Goal: Task Accomplishment & Management: Manage account settings

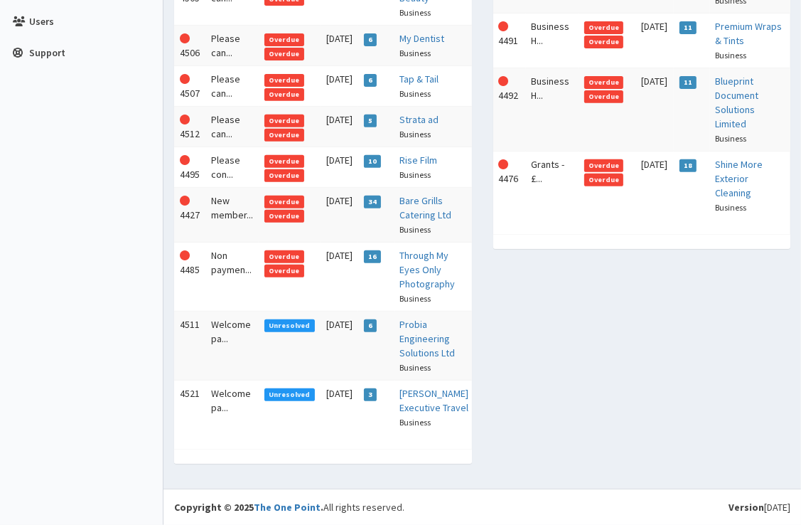
scroll to position [426, 0]
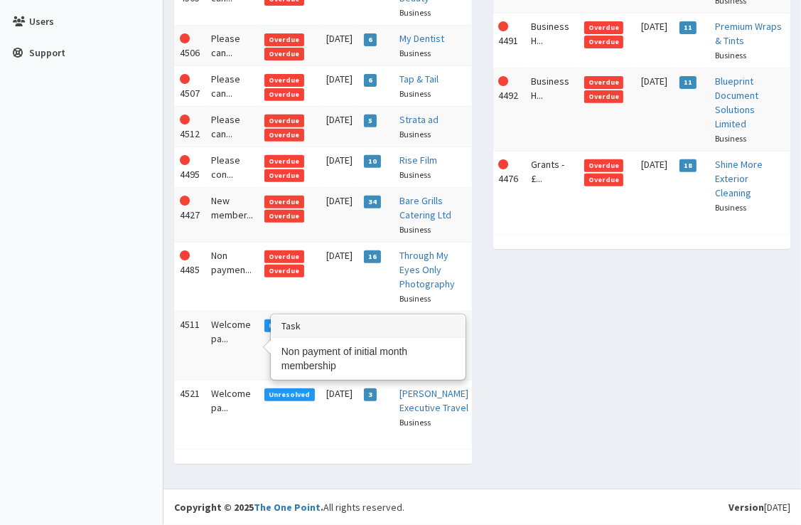
click at [233, 311] on td "Non paymen..." at bounding box center [232, 277] width 53 height 69
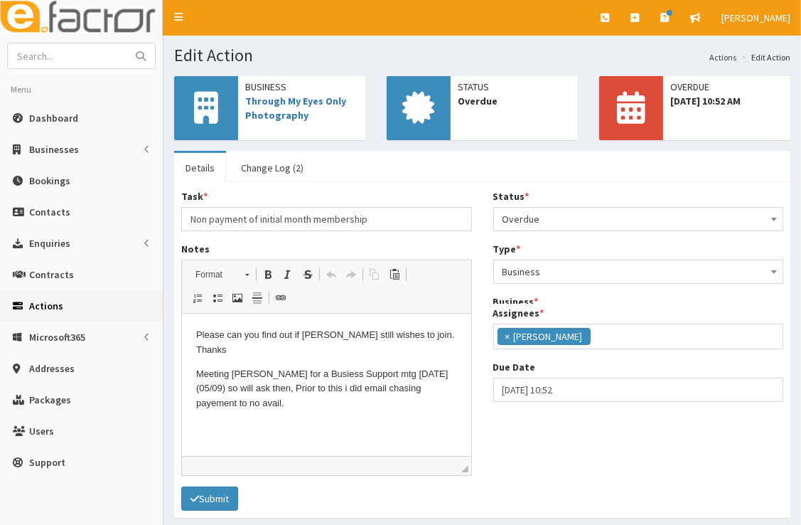
scroll to position [167, 0]
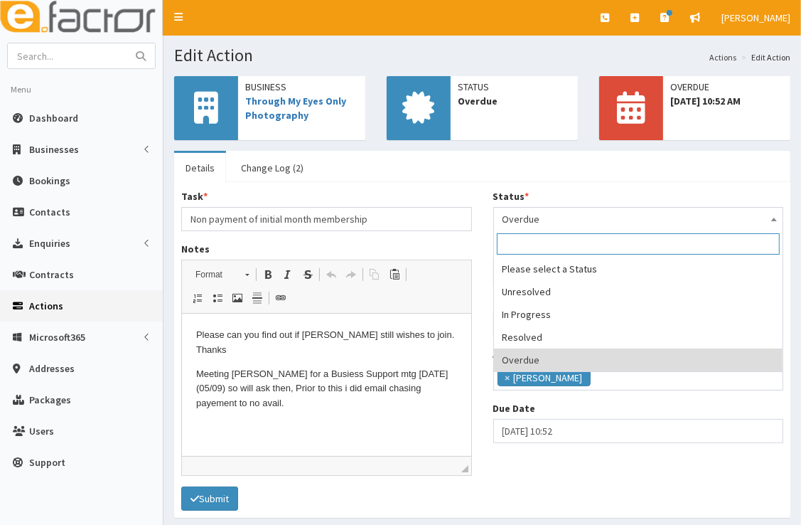
click at [571, 220] on span "Overdue" at bounding box center [639, 219] width 272 height 20
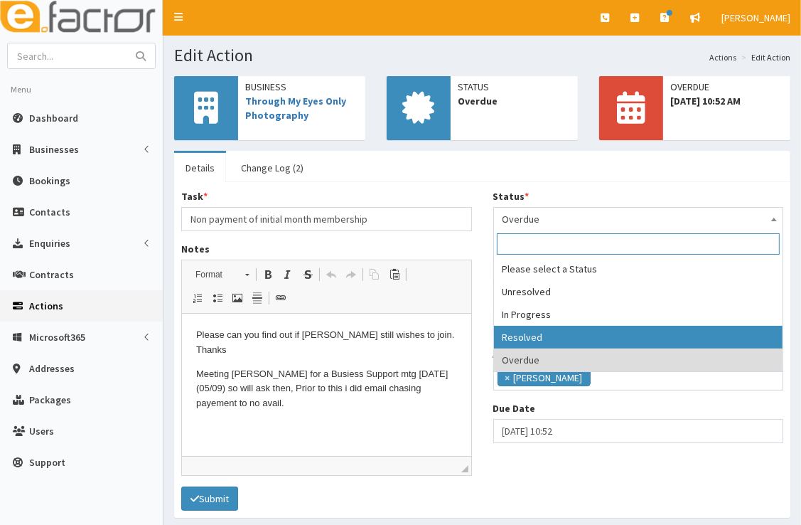
select select "3"
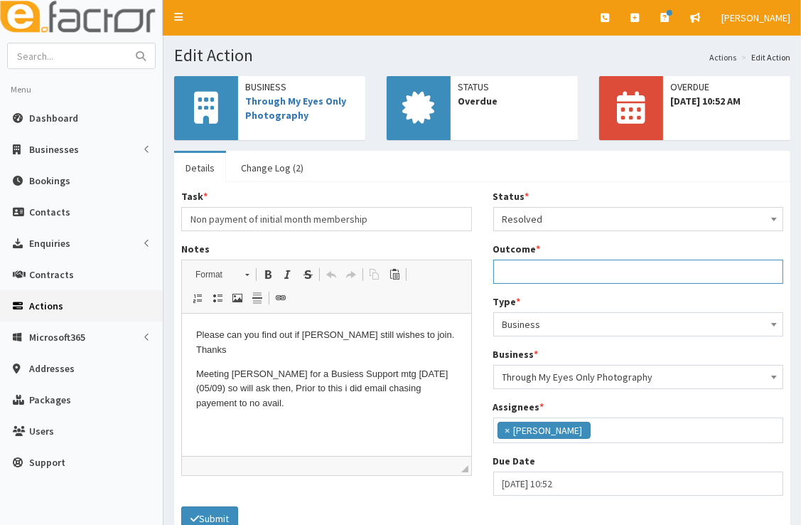
click at [563, 273] on input "Outcome *" at bounding box center [639, 272] width 291 height 24
click at [284, 95] on link "Through My Eyes Only Photography" at bounding box center [295, 108] width 101 height 27
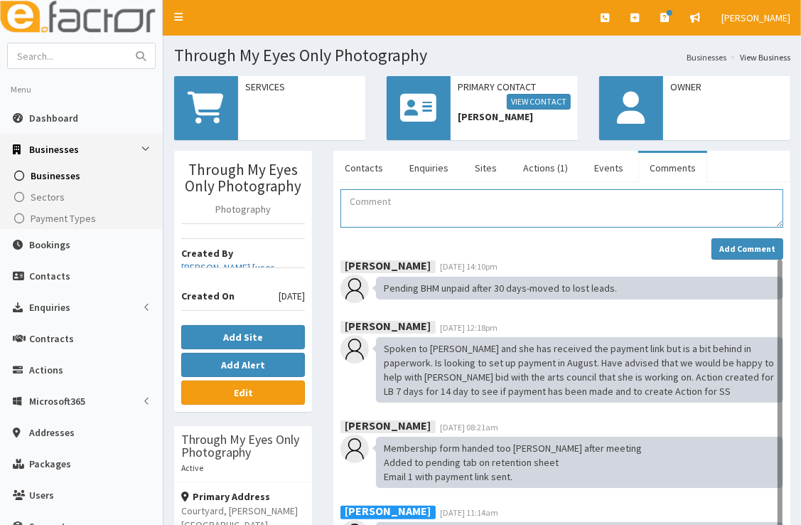
click at [428, 206] on textarea "Comment" at bounding box center [562, 208] width 443 height 38
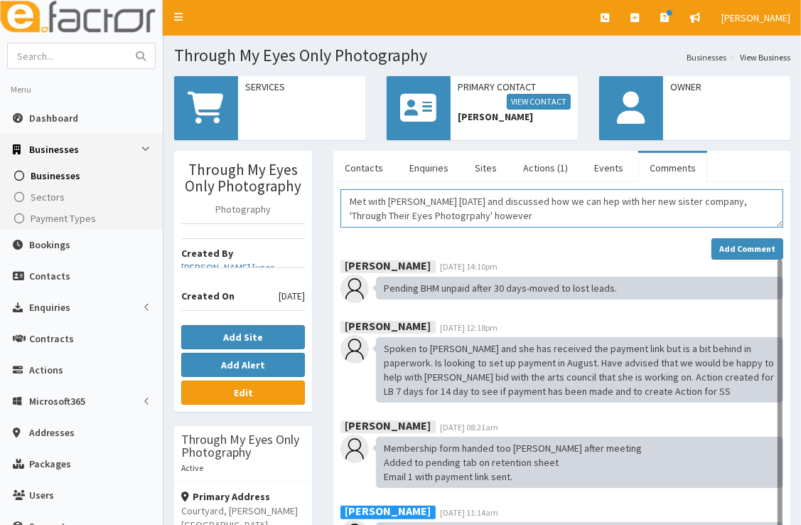
click at [427, 215] on textarea "Met with Kelly Friday 5th Sept and discussed how we can hep with her new sister…" at bounding box center [562, 208] width 443 height 38
click at [489, 218] on textarea "Met with Kelly Friday 5th Sept and discussed how we can hep with her new sister…" at bounding box center [562, 208] width 443 height 38
click at [408, 199] on textarea "Met with Kelly Friday 5th Sept and discussed how we can hep with her new sister…" at bounding box center [562, 208] width 443 height 38
click at [651, 203] on textarea "Met with Kelly at theB/H on Friday 5th Sept and discussed how we can hep with h…" at bounding box center [562, 208] width 443 height 38
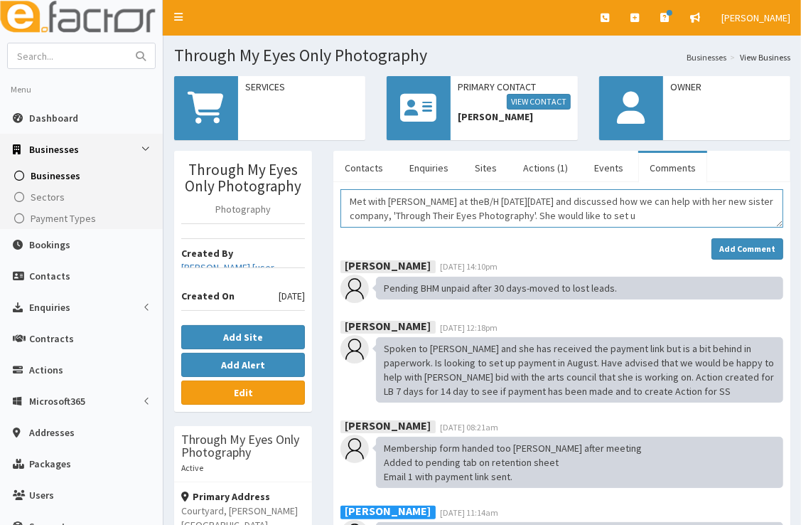
click at [661, 200] on textarea "Met with Kelly at theB/H on Friday 5th Sept and discussed how we can help with …" at bounding box center [562, 208] width 443 height 38
click at [634, 215] on textarea "Met with Kelly at theB/H on Friday 5th Sept and discussed how we can help suppo…" at bounding box center [562, 208] width 443 height 38
drag, startPoint x: 645, startPoint y: 218, endPoint x: 336, endPoint y: 201, distance: 309.8
click at [336, 201] on div "Met with Kelly at theB/H on Friday 5th Sept and discussed how we can help suppo…" at bounding box center [562, 507] width 464 height 636
paste textarea "eting Summary – Kelly at Business Hive (Friday, 5th September) I met with Kelly…"
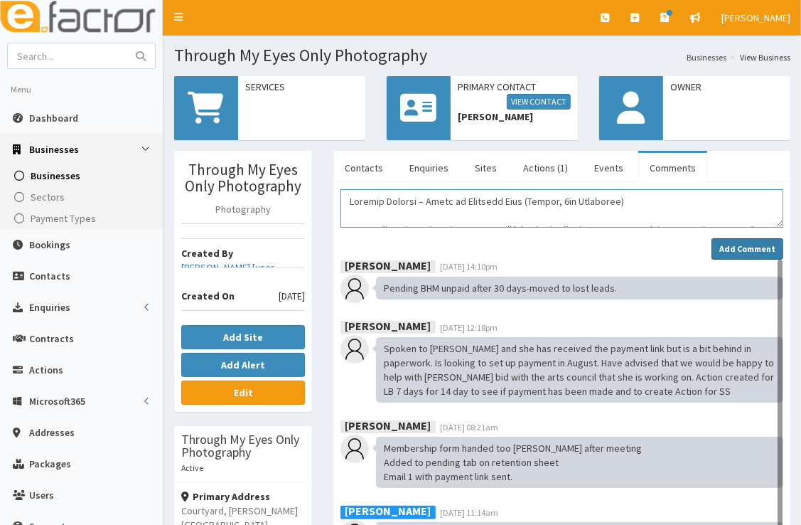
type textarea "Meeting Summary – Kelly at Business Hive (Friday, 5th September) I met with Kel…"
click at [735, 249] on strong "Add Comment" at bounding box center [748, 248] width 56 height 11
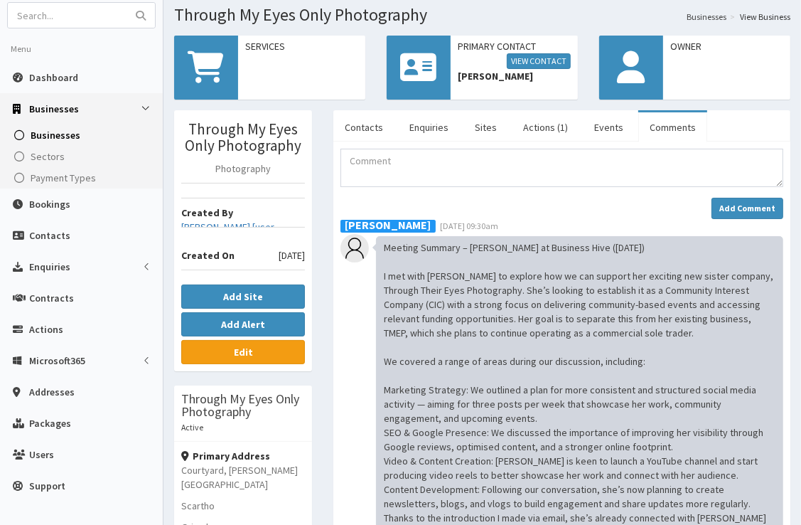
scroll to position [33, 0]
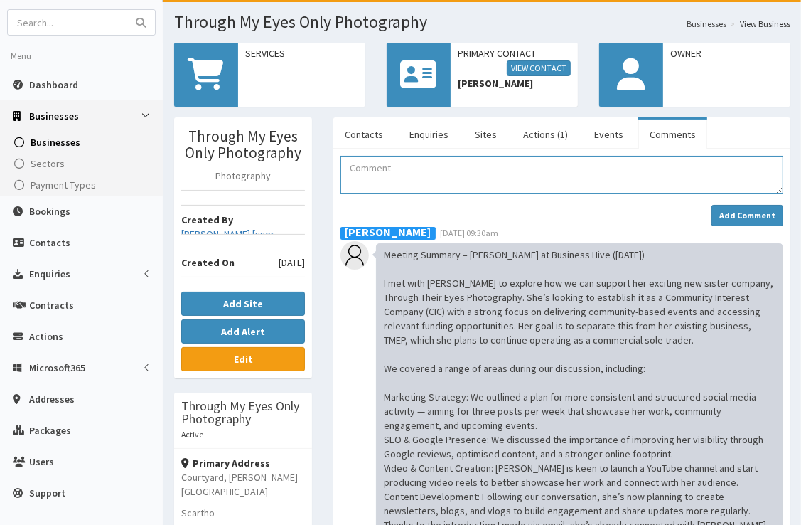
click at [547, 179] on textarea "Comment" at bounding box center [562, 175] width 443 height 38
type textarea "M"
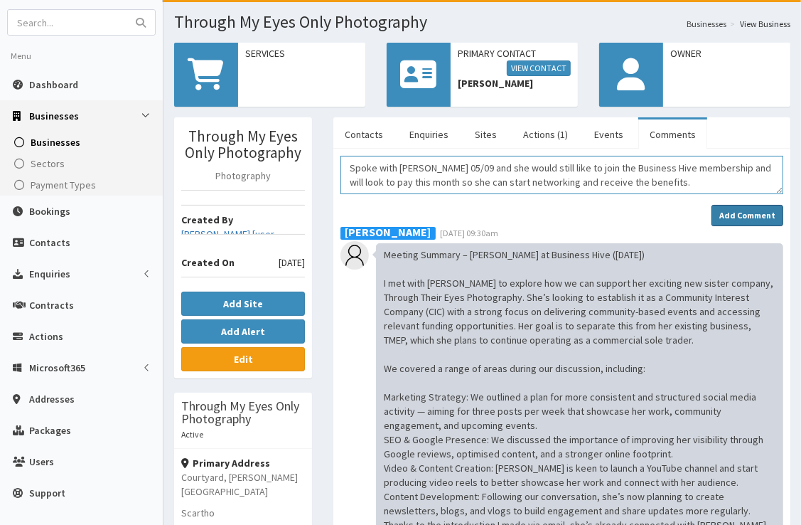
type textarea "Spoke with Kelly 05/09 and she would still like to join the Business Hive membe…"
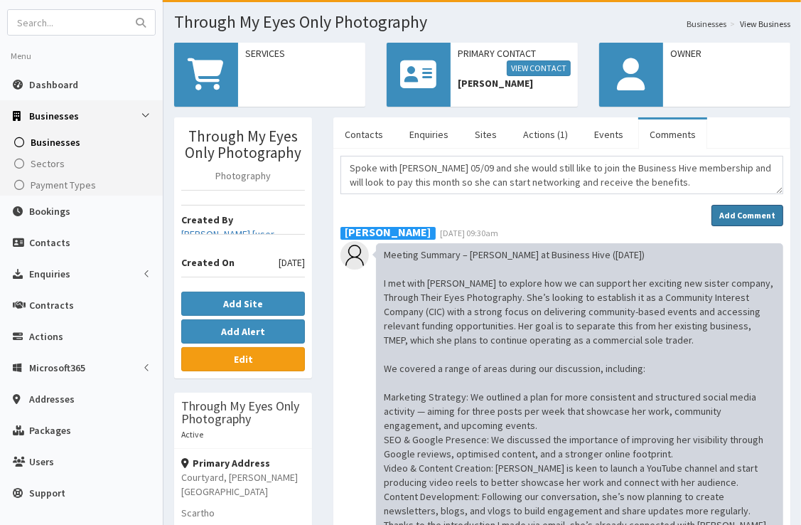
click at [740, 215] on strong "Add Comment" at bounding box center [748, 215] width 56 height 11
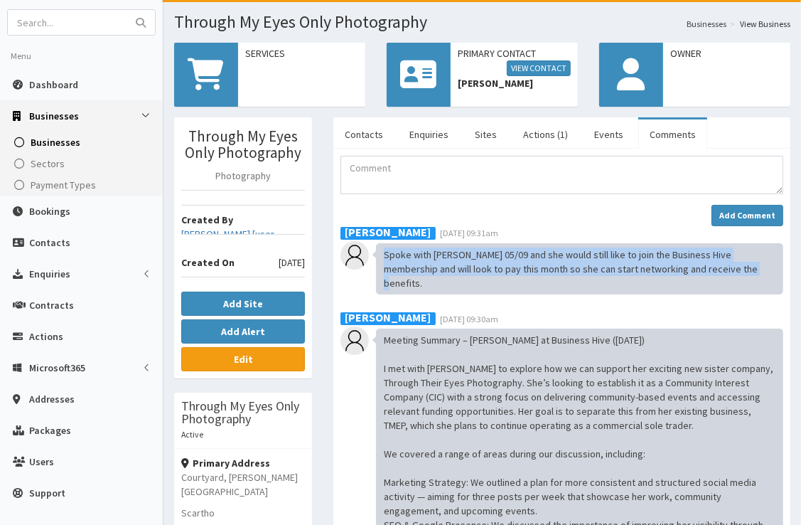
drag, startPoint x: 705, startPoint y: 273, endPoint x: 371, endPoint y: 253, distance: 334.8
click at [371, 253] on div "Sophie Surfleet 08th Sep 2025 09:31am Spoke with Kelly 05/09 and she would stil…" at bounding box center [562, 260] width 443 height 68
copy div "Spoke with [PERSON_NAME] 05/09 and she would still like to join the Business Hi…"
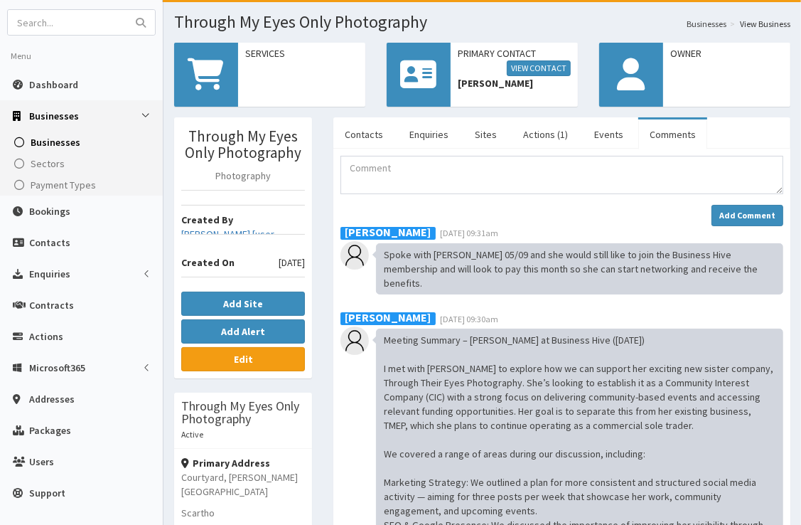
click at [638, 205] on div "Add Comment" at bounding box center [562, 215] width 443 height 21
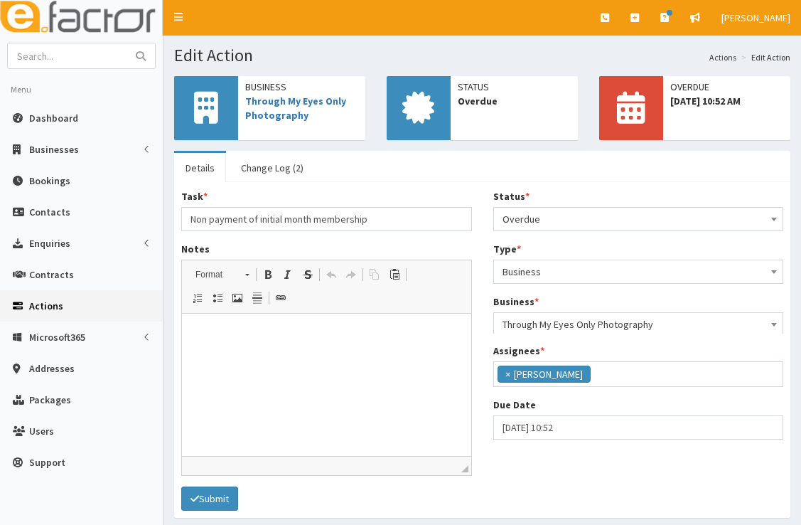
select select "3"
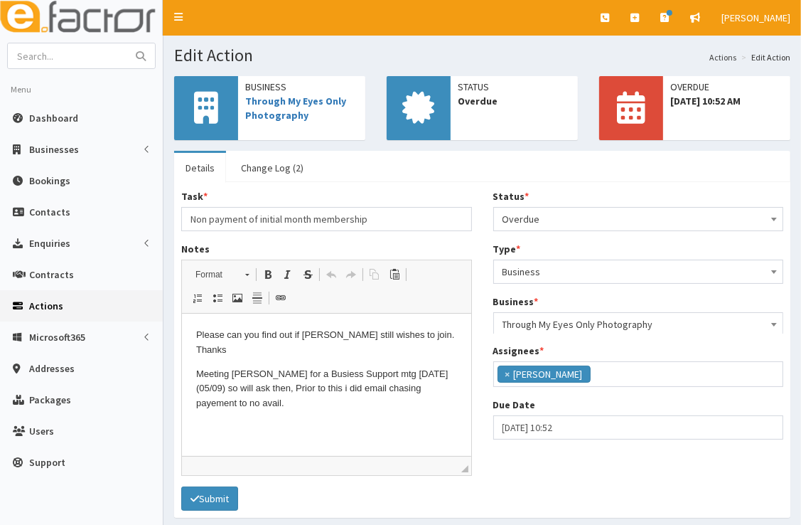
scroll to position [211, 0]
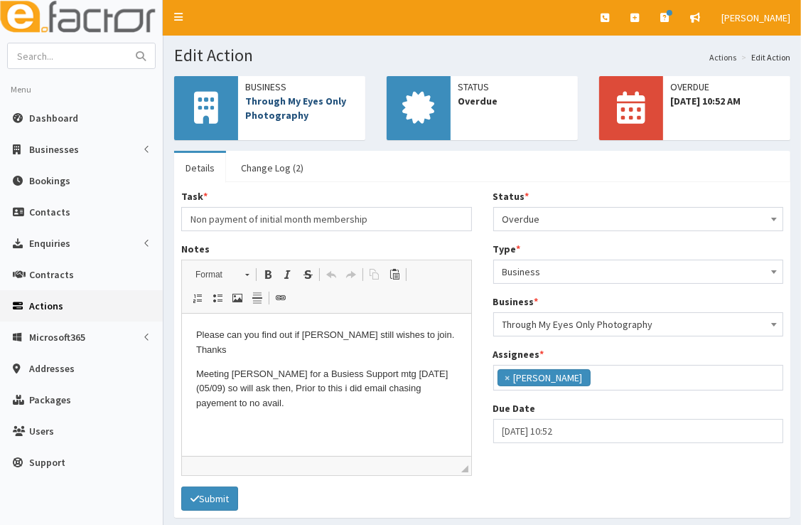
click at [296, 103] on link "Through My Eyes Only Photography" at bounding box center [295, 108] width 101 height 27
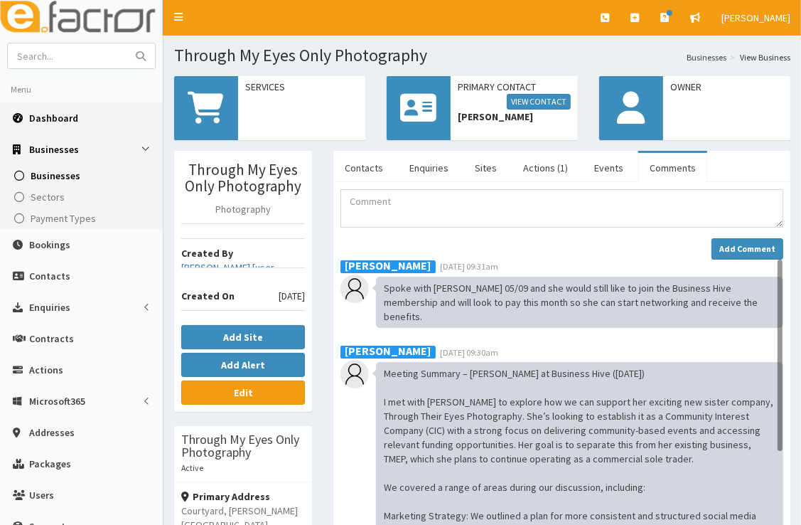
click at [85, 119] on link "Dashboard" at bounding box center [81, 117] width 163 height 31
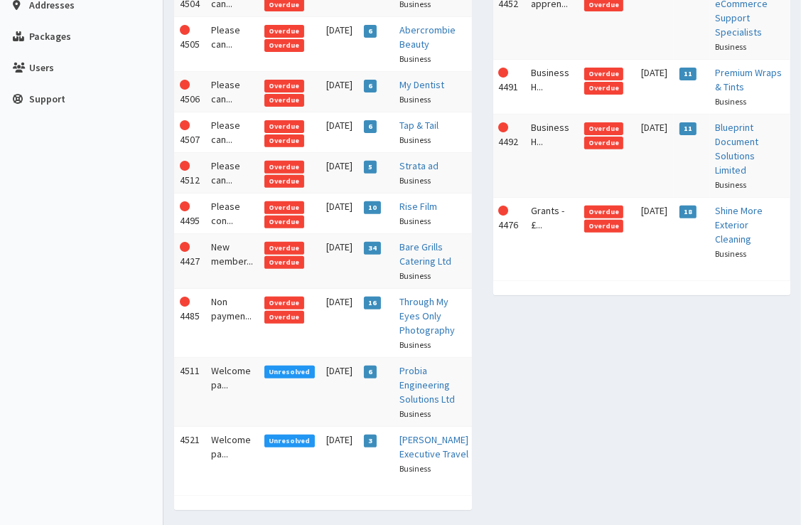
scroll to position [368, 0]
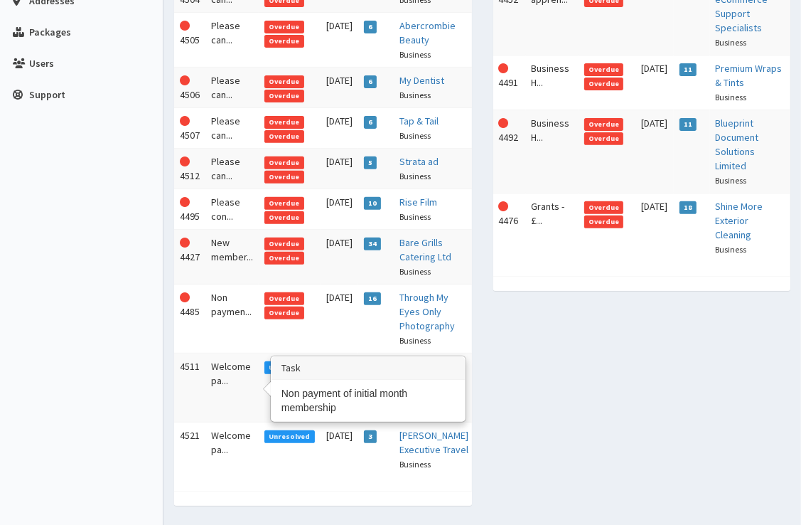
click at [229, 353] on td "Non paymen..." at bounding box center [232, 318] width 53 height 69
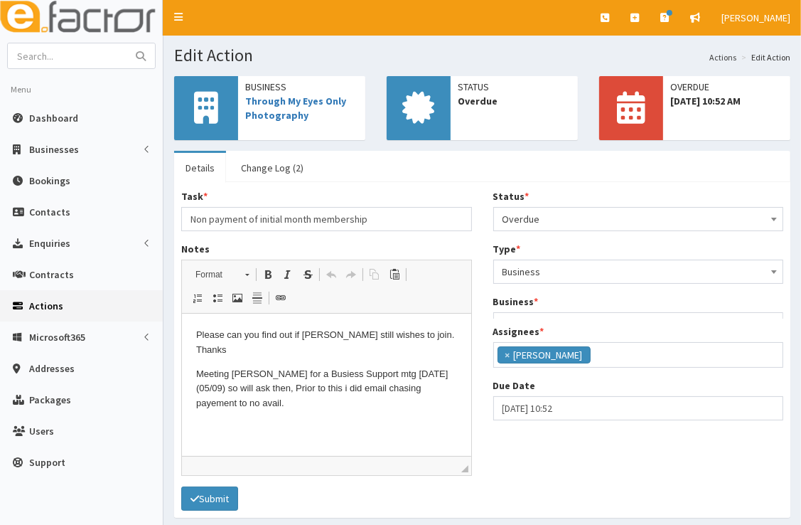
scroll to position [168, 0]
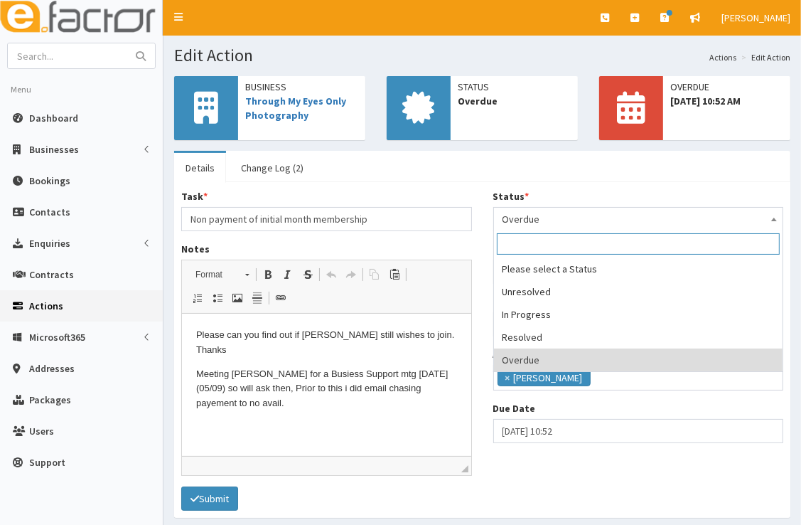
click at [549, 222] on span "Overdue" at bounding box center [639, 219] width 272 height 20
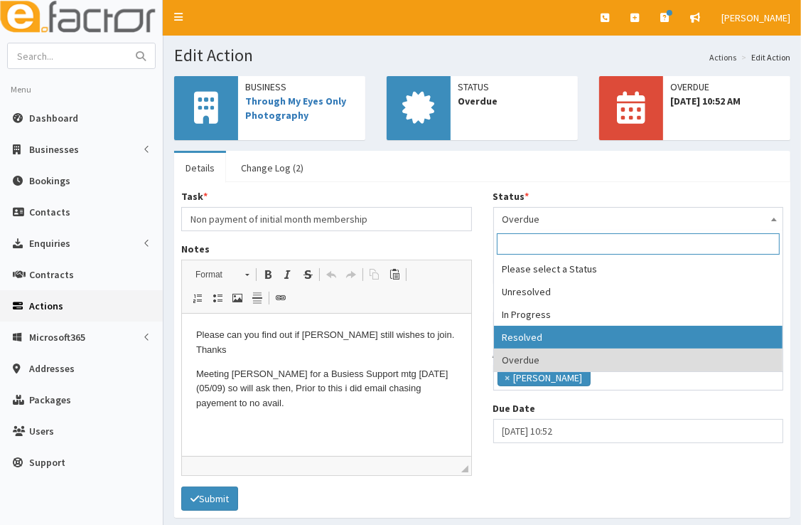
select select "3"
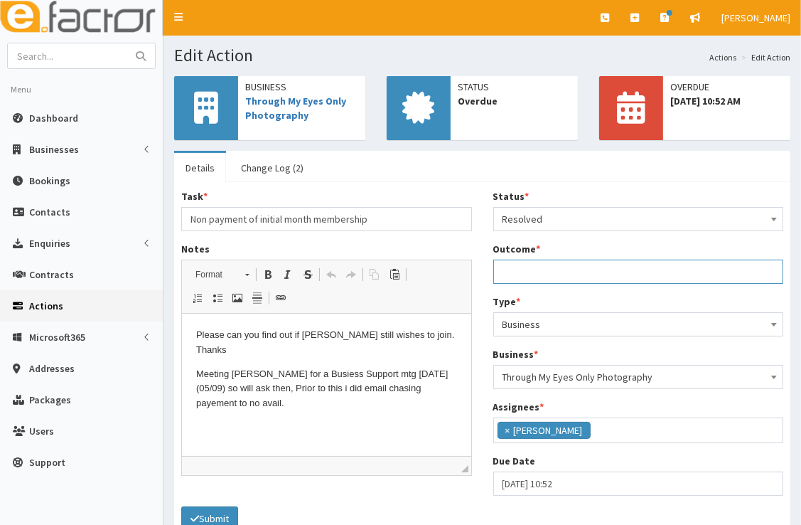
click at [561, 274] on input "Outcome *" at bounding box center [639, 272] width 291 height 24
paste input "Spoke with [PERSON_NAME] 05/09 and she would still like to join the Business Hi…"
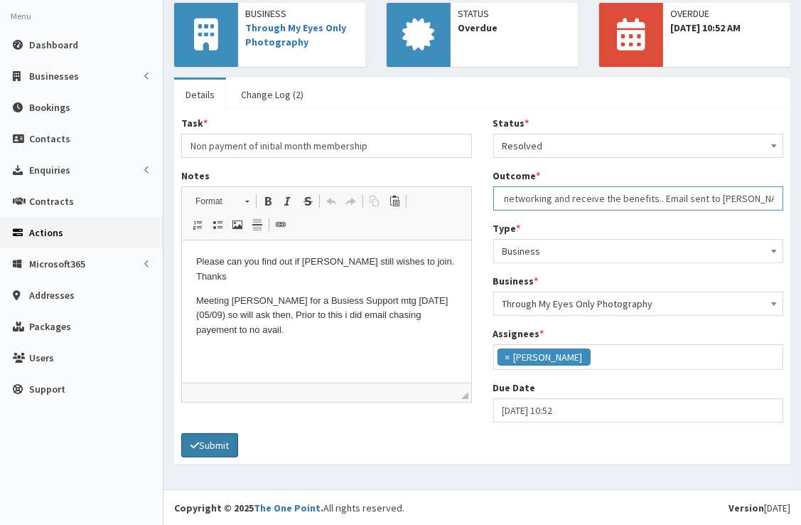
type input "Spoke with Kelly 05/09 and she would still like to join the Business Hive membe…"
click at [213, 440] on button "Submit" at bounding box center [209, 445] width 57 height 24
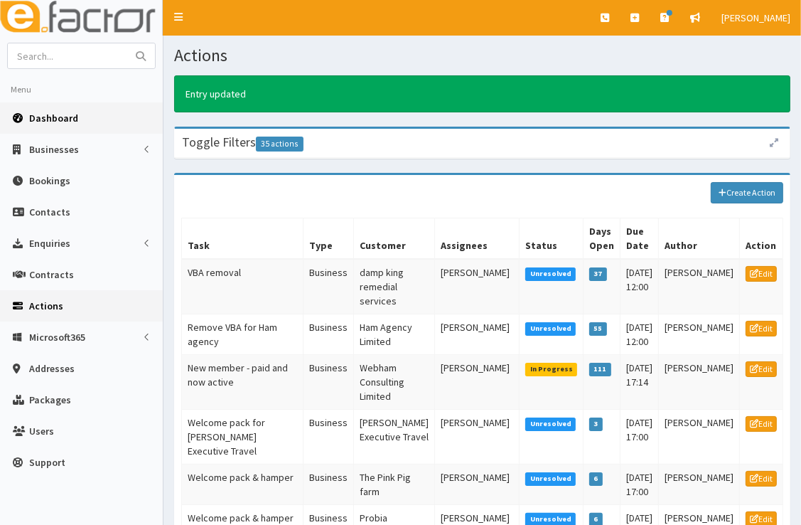
click at [80, 115] on link "Dashboard" at bounding box center [81, 117] width 163 height 31
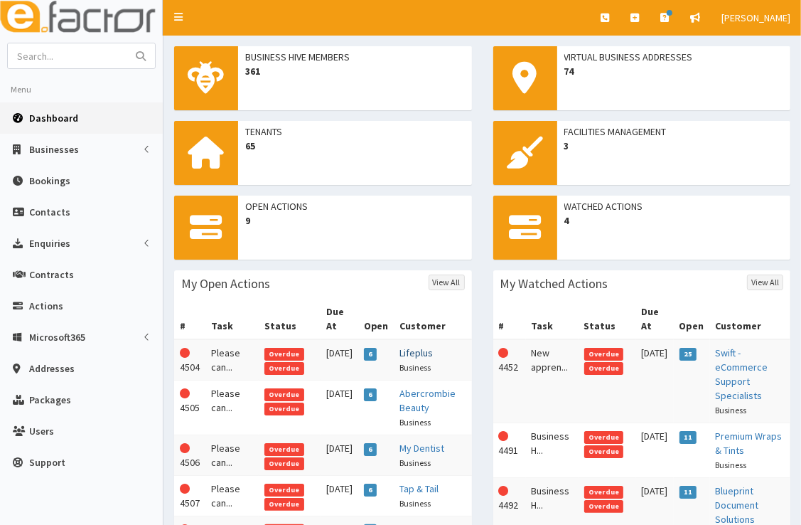
click at [412, 355] on link "Lifeplus" at bounding box center [416, 352] width 33 height 13
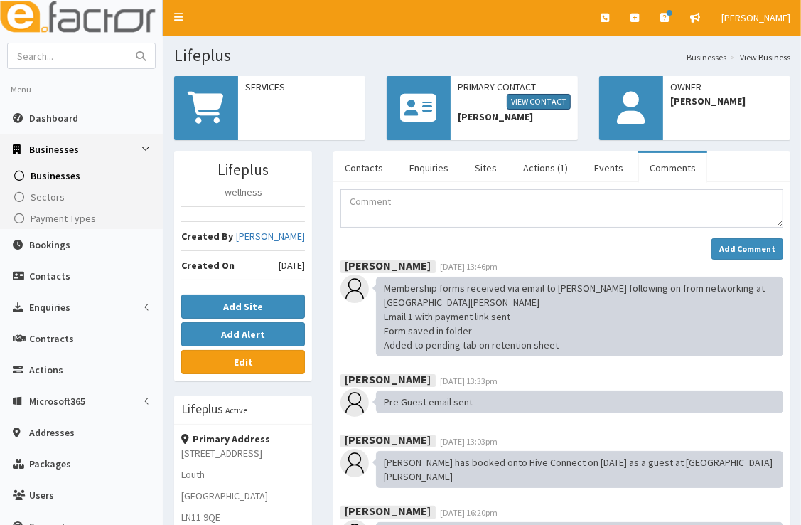
click at [543, 100] on link "View Contact" at bounding box center [539, 102] width 64 height 16
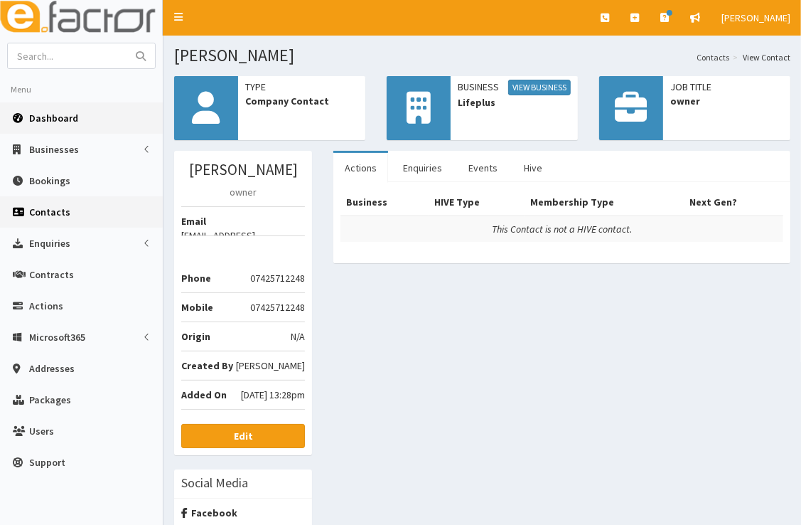
click at [52, 117] on span "Dashboard" at bounding box center [53, 118] width 49 height 13
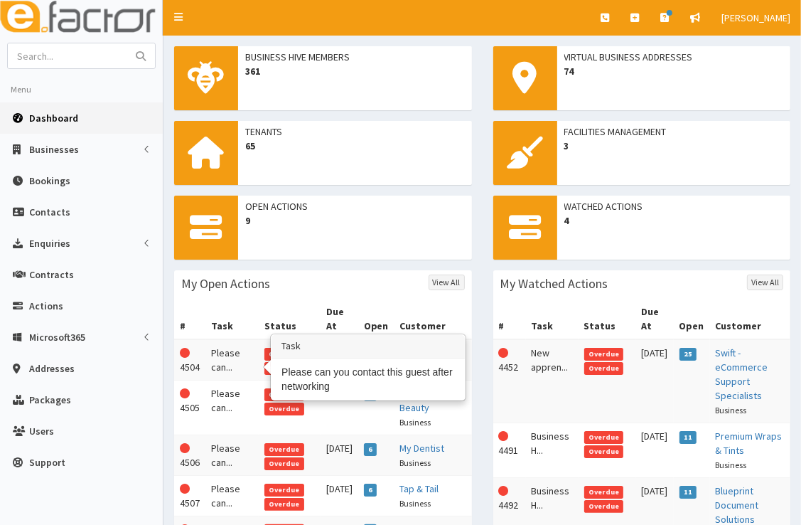
click at [227, 354] on td "Please can..." at bounding box center [232, 359] width 53 height 41
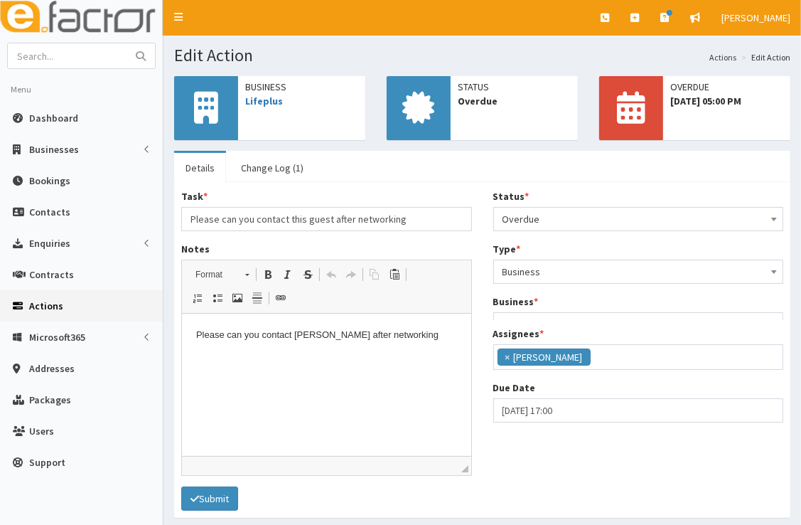
scroll to position [168, 0]
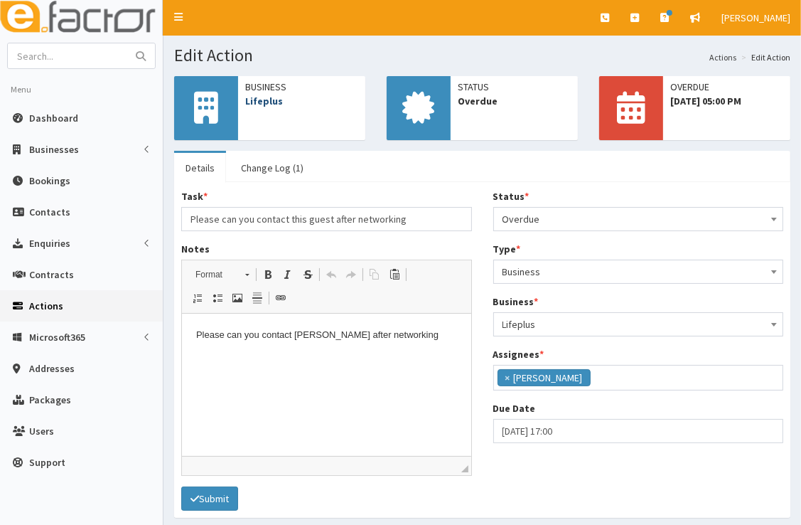
click at [271, 104] on link "Lifeplus" at bounding box center [264, 101] width 38 height 13
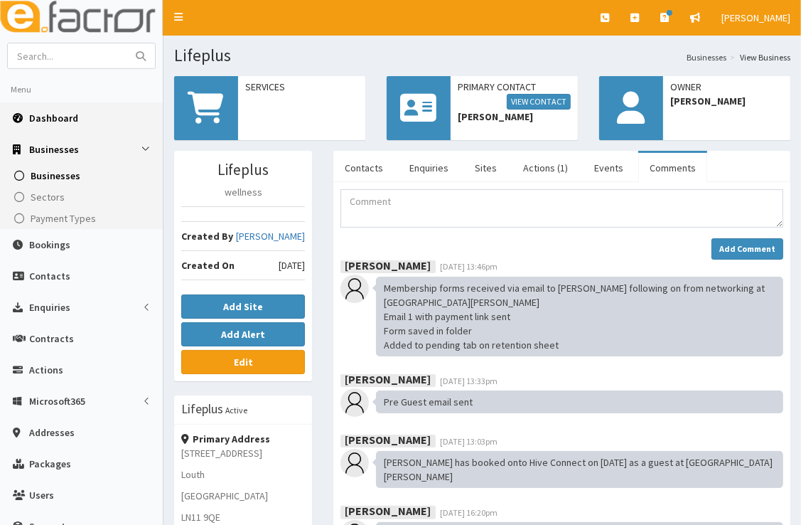
click at [63, 127] on link "Dashboard" at bounding box center [81, 117] width 163 height 31
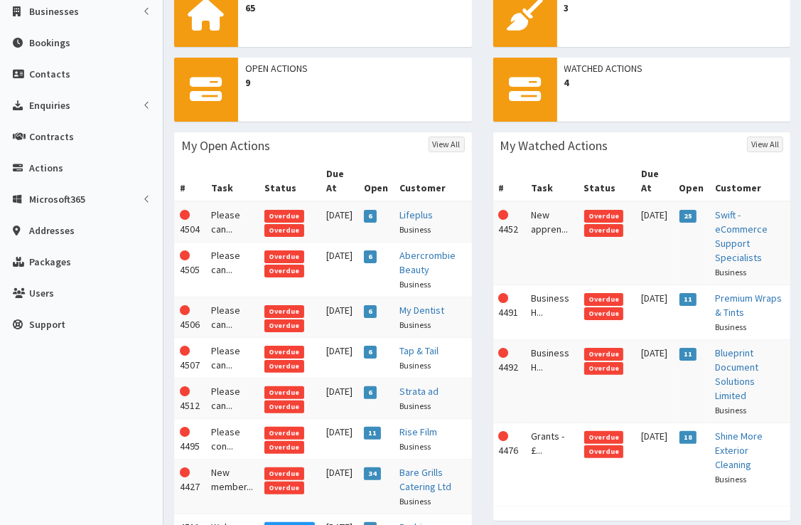
scroll to position [139, 0]
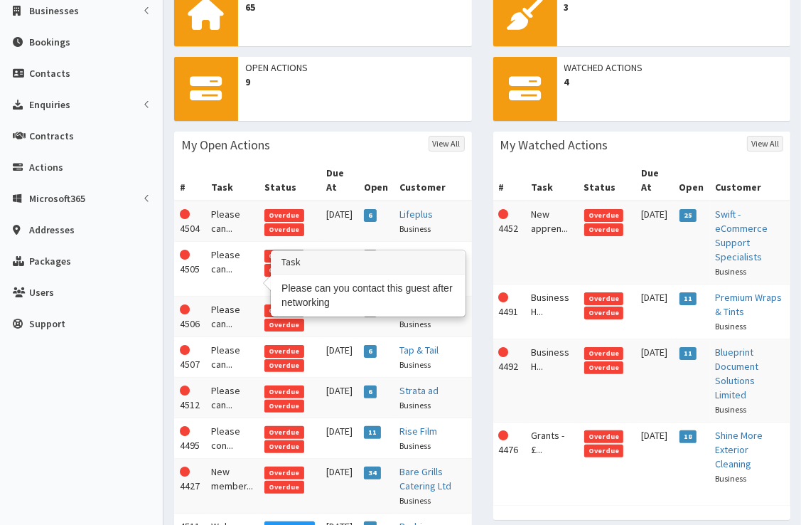
click at [225, 282] on td "Please can..." at bounding box center [232, 269] width 53 height 55
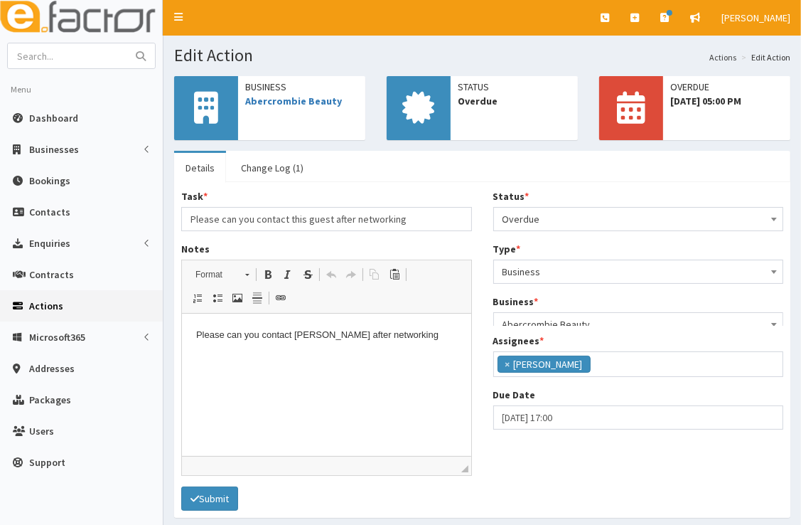
scroll to position [168, 0]
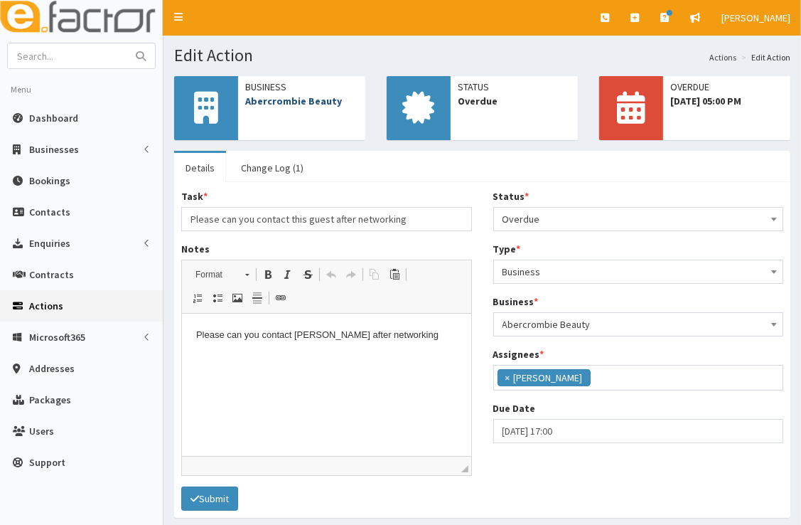
click at [304, 100] on link "Abercrombie Beauty" at bounding box center [293, 101] width 97 height 13
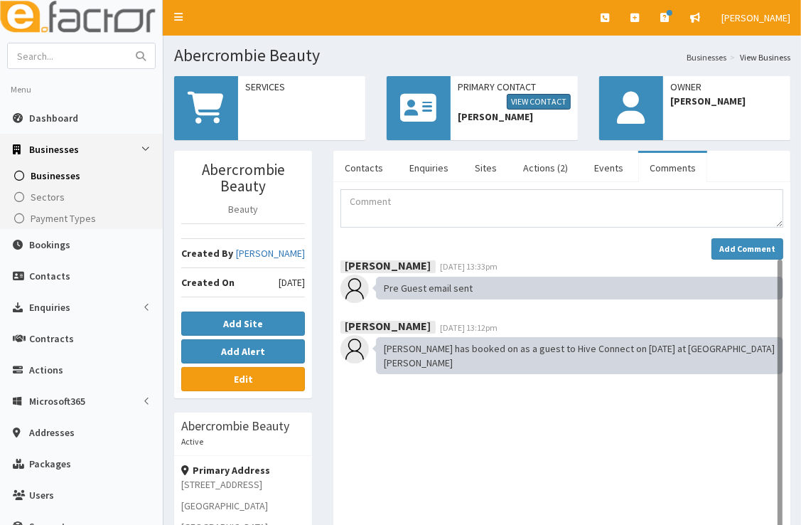
click at [541, 102] on link "View Contact" at bounding box center [539, 102] width 64 height 16
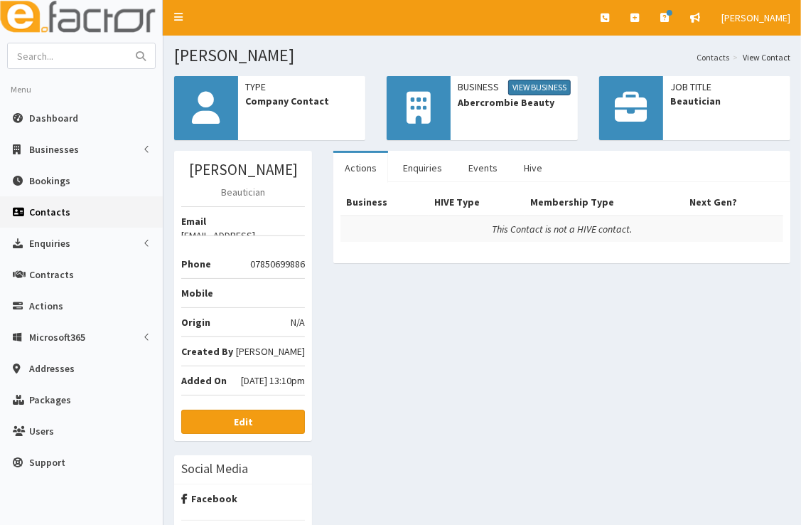
click at [540, 90] on link "View Business" at bounding box center [539, 88] width 63 height 16
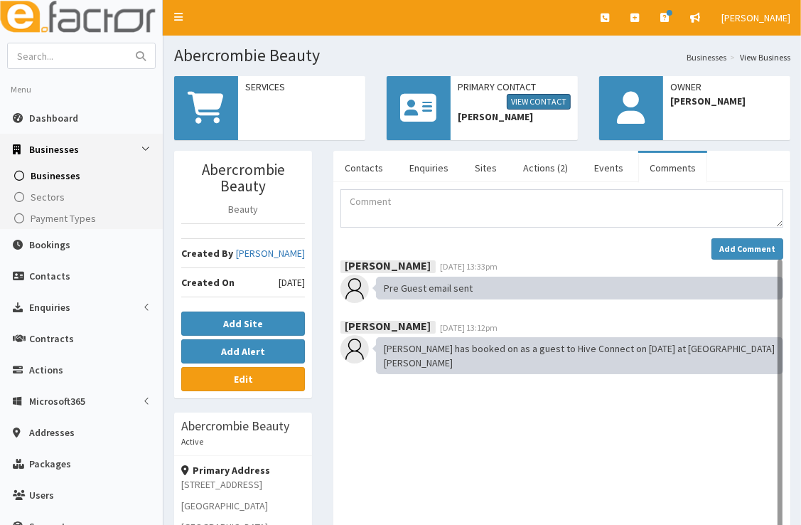
click at [548, 101] on link "View Contact" at bounding box center [539, 102] width 64 height 16
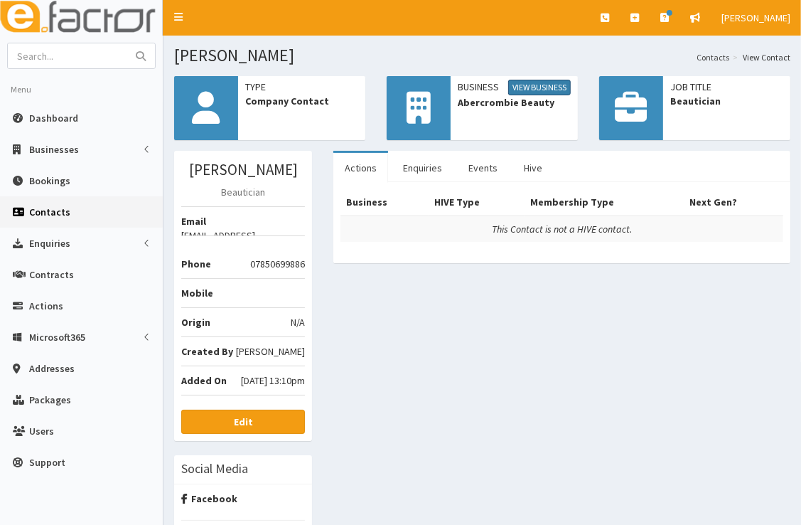
click at [548, 92] on link "View Business" at bounding box center [539, 88] width 63 height 16
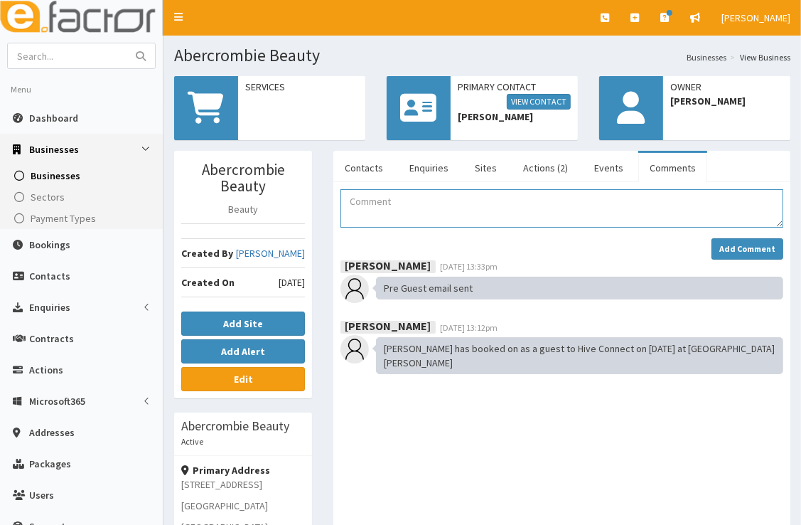
click at [454, 221] on textarea "Comment" at bounding box center [562, 208] width 443 height 38
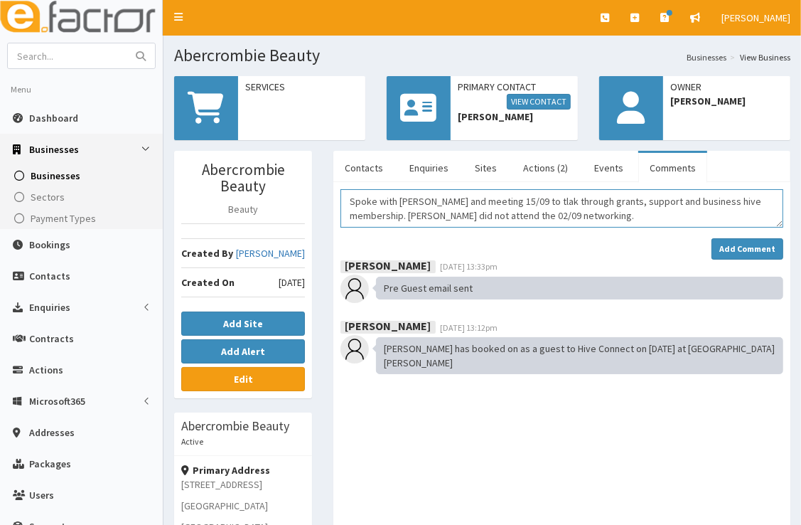
click at [526, 203] on textarea "Spoke with Olivia and meeting 15/09 to tlak through grants, support and busines…" at bounding box center [562, 208] width 443 height 38
type textarea "Spoke with Olivia and meeting 15/09 to talk through grants, support and busines…"
click at [736, 240] on button "Add Comment" at bounding box center [748, 248] width 72 height 21
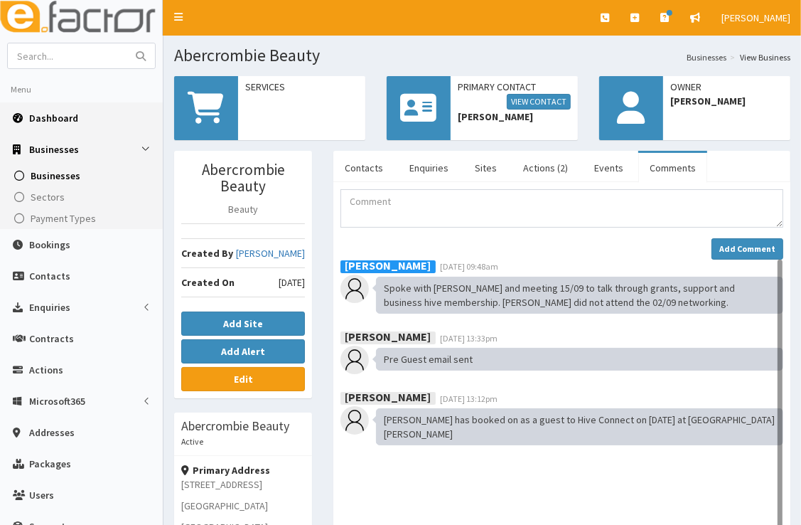
click at [85, 116] on link "Dashboard" at bounding box center [81, 117] width 163 height 31
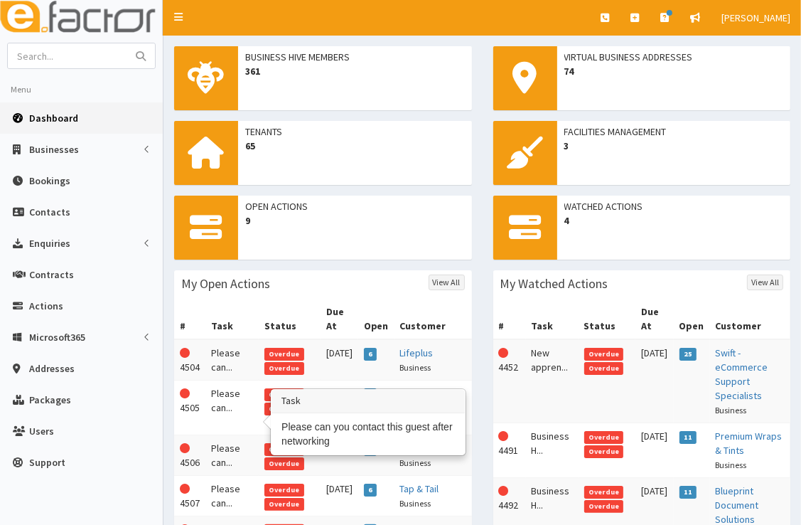
click at [230, 410] on td "Please can..." at bounding box center [232, 407] width 53 height 55
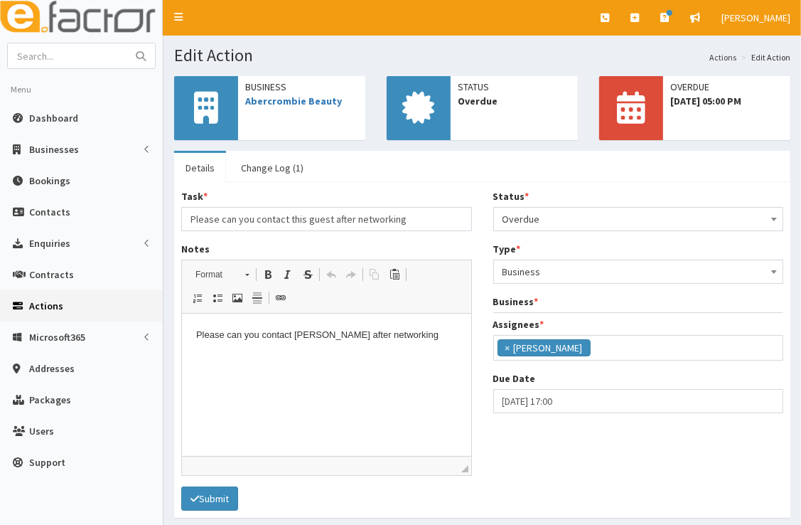
scroll to position [168, 0]
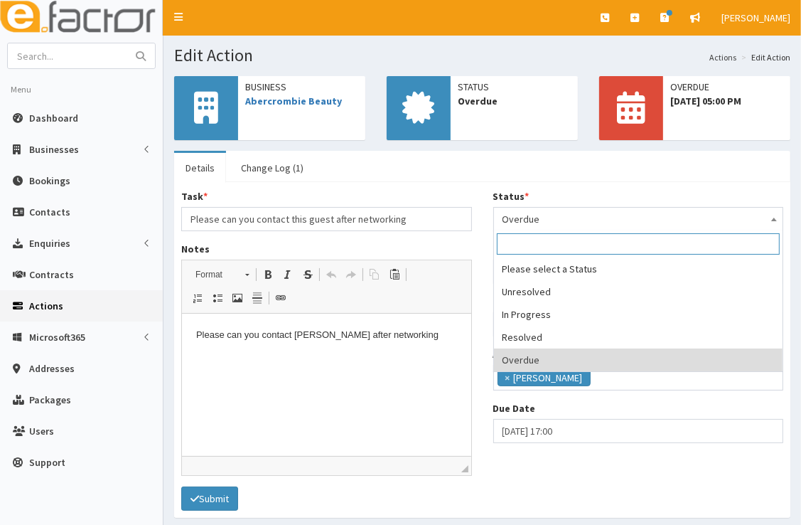
click at [606, 216] on span "Overdue" at bounding box center [639, 219] width 272 height 20
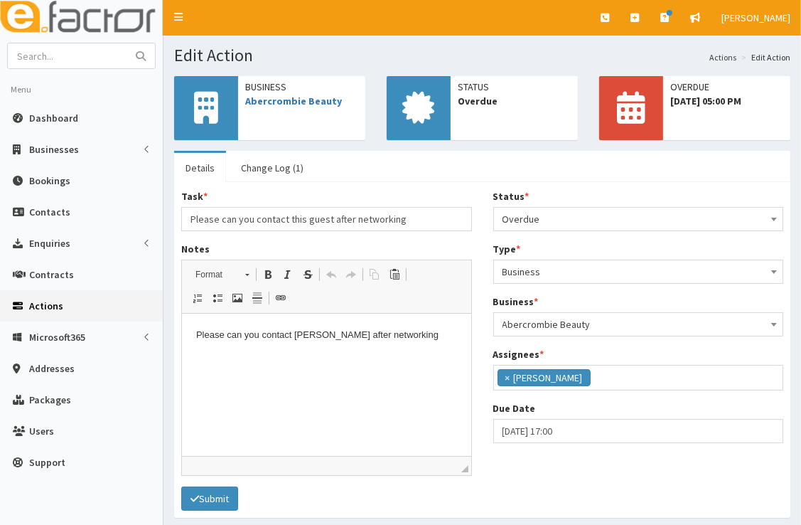
click at [606, 216] on span "Overdue" at bounding box center [639, 219] width 272 height 20
click at [600, 215] on span "Overdue" at bounding box center [639, 219] width 272 height 20
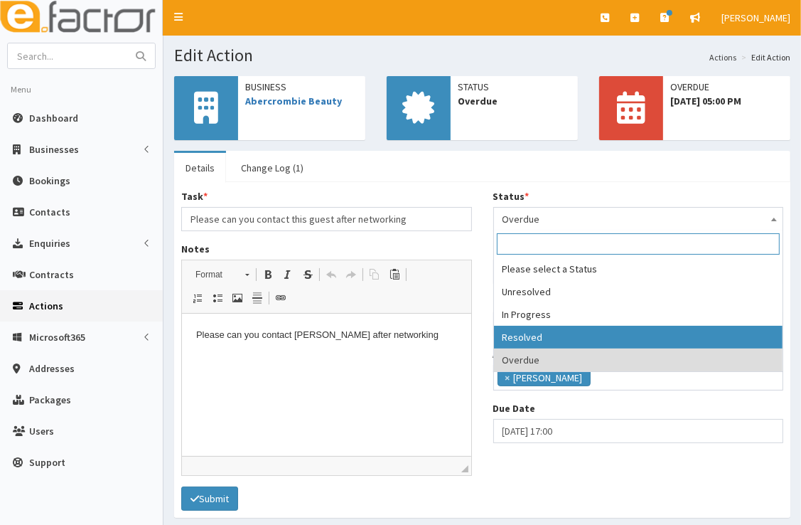
select select "3"
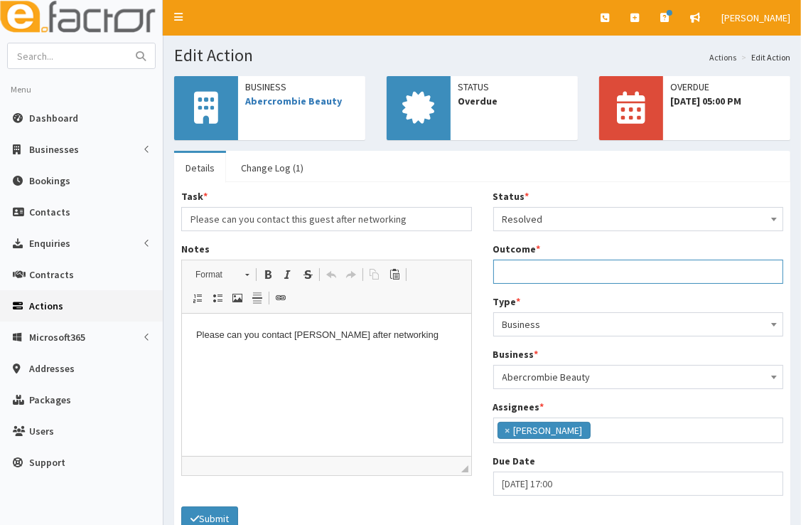
click at [592, 269] on input "Outcome *" at bounding box center [639, 272] width 291 height 24
click at [592, 269] on input "Meeting Olivia 15/09 to discuss grants, support and BH Membership" at bounding box center [639, 272] width 291 height 24
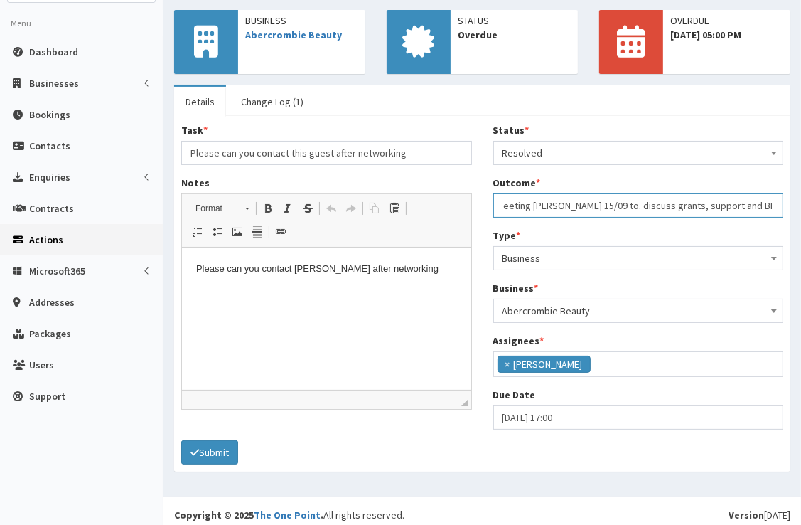
scroll to position [73, 0]
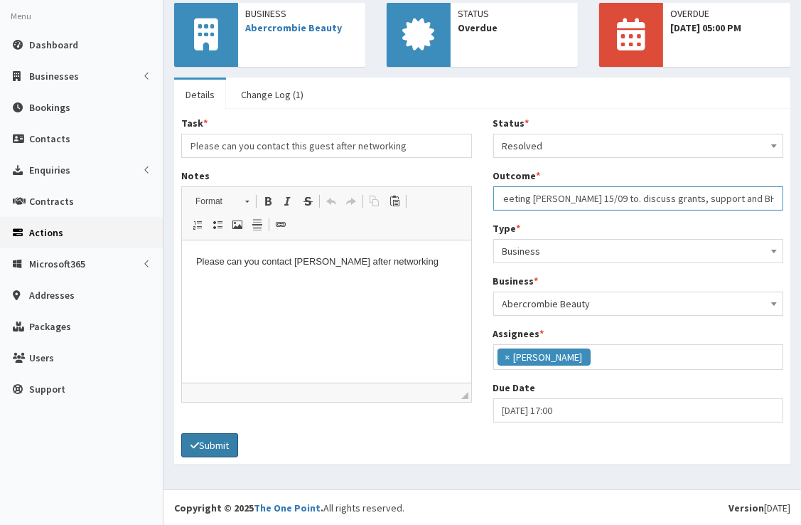
type input "Meeting Olivia 15/09 to. discuss grants, support and BH Membership"
click at [212, 438] on button "Submit" at bounding box center [209, 445] width 57 height 24
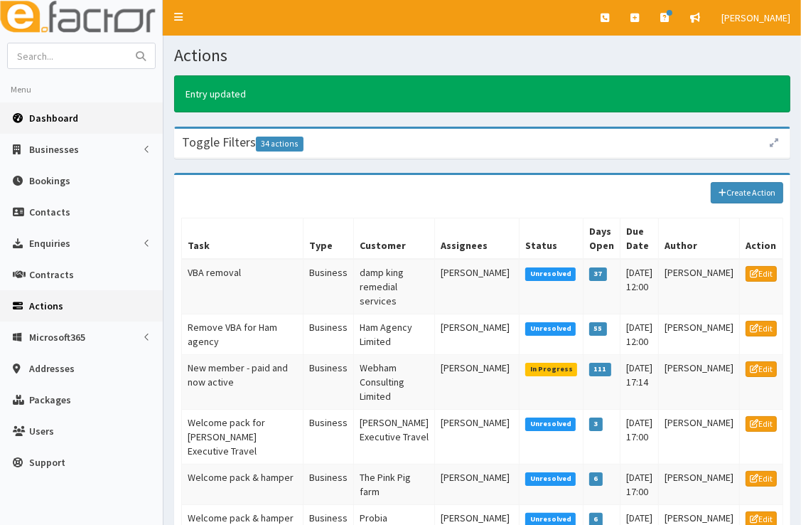
click at [85, 119] on link "Dashboard" at bounding box center [81, 117] width 163 height 31
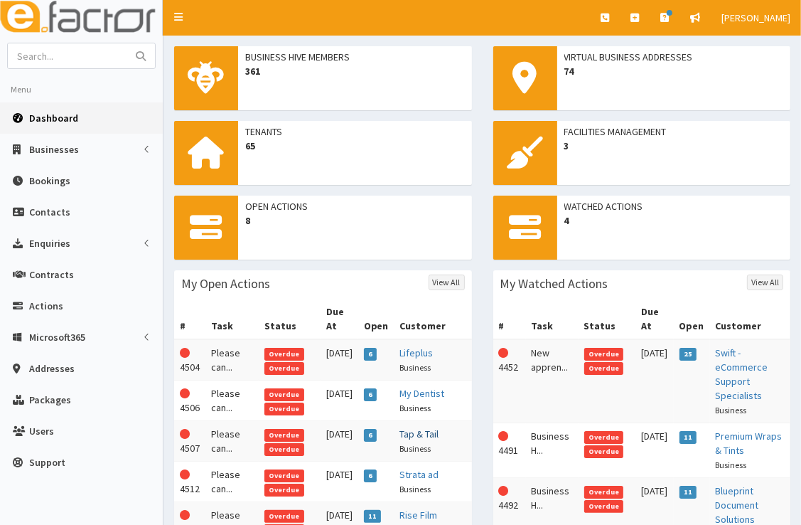
click at [413, 440] on link "Tap & Tail" at bounding box center [419, 433] width 39 height 13
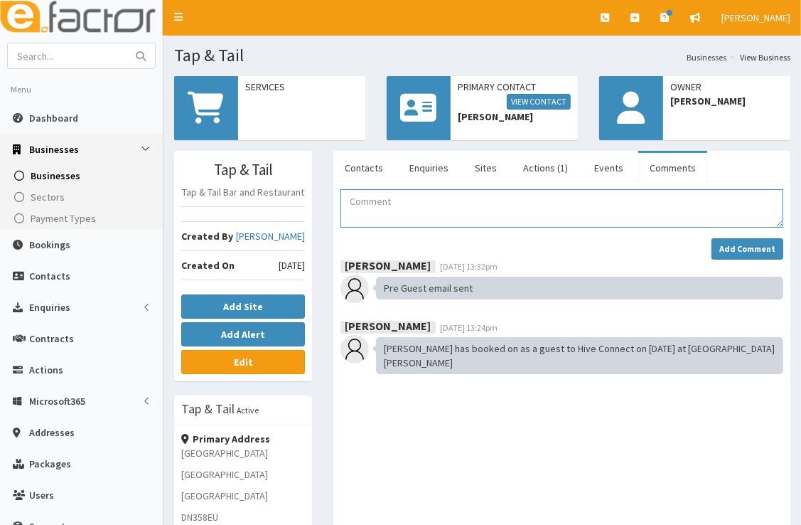
click at [464, 215] on textarea "Comment" at bounding box center [562, 208] width 443 height 38
click at [528, 201] on textarea "In contact with [PERSON_NAME] providing initial" at bounding box center [562, 208] width 443 height 38
click at [584, 203] on textarea "In contact with [PERSON_NAME] providing initial" at bounding box center [562, 208] width 443 height 38
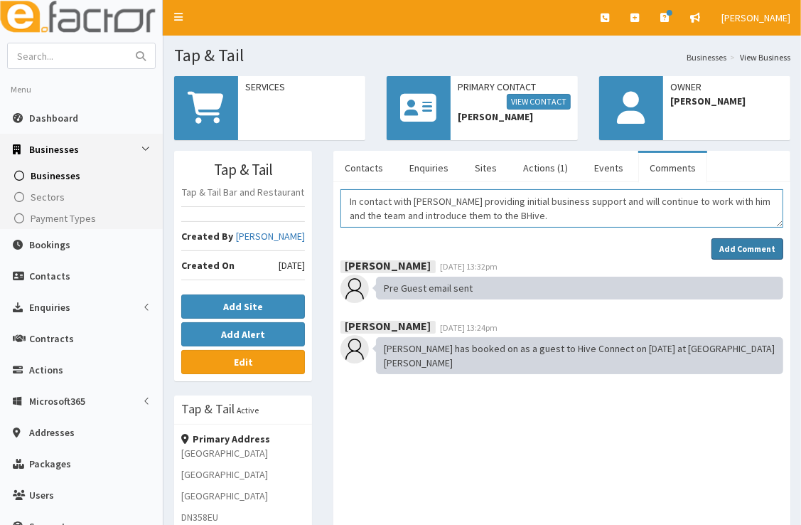
type textarea "In contact with [PERSON_NAME] providing initial business support and will conti…"
click at [739, 243] on strong "Add Comment" at bounding box center [748, 248] width 56 height 11
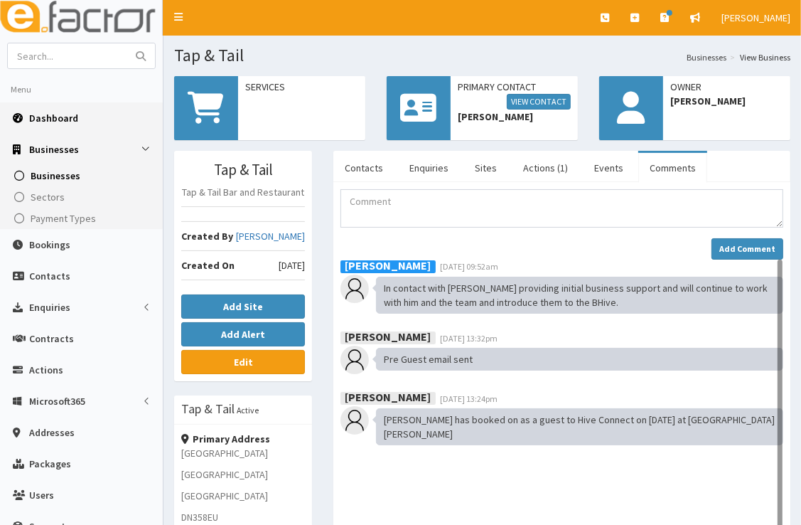
click at [58, 122] on span "Dashboard" at bounding box center [53, 118] width 49 height 13
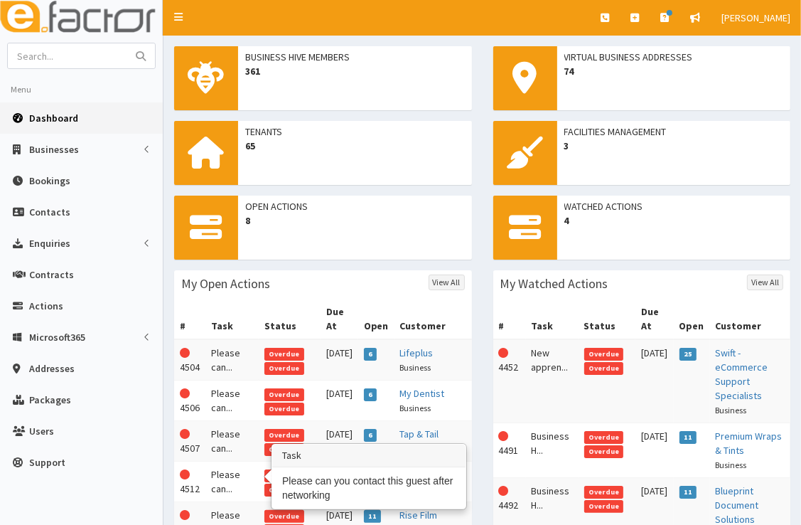
click at [215, 462] on td "Please can..." at bounding box center [232, 441] width 53 height 41
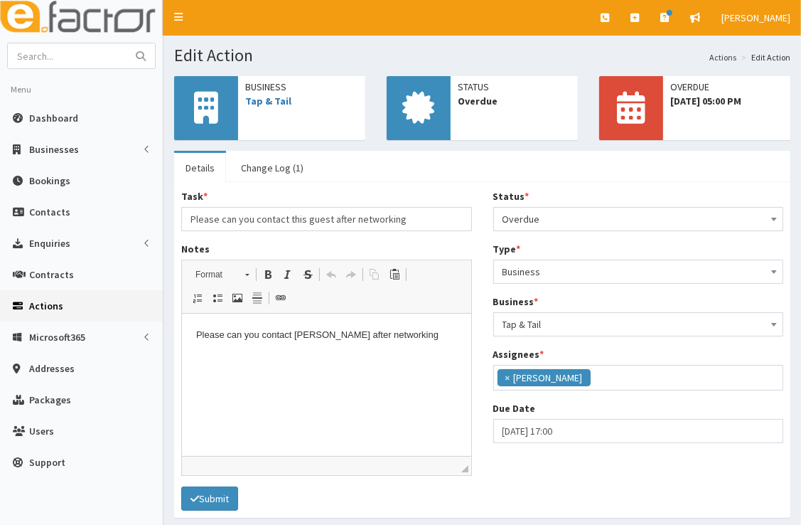
click at [582, 219] on span "Overdue" at bounding box center [639, 219] width 272 height 20
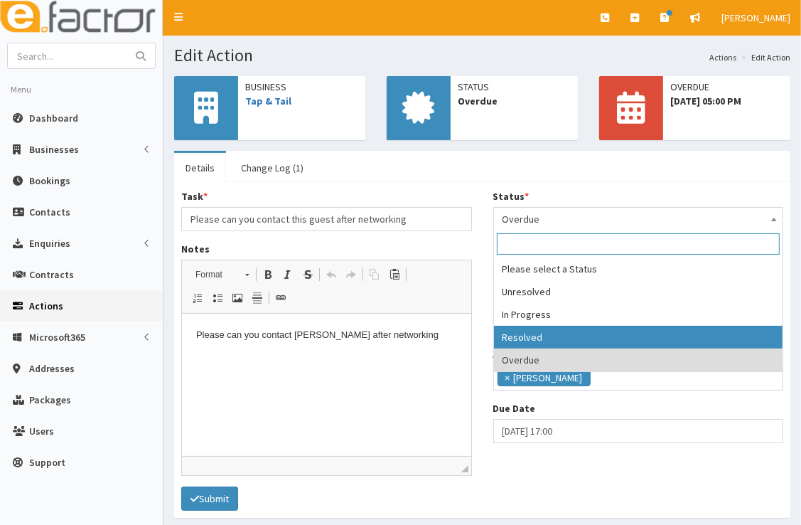
select select "3"
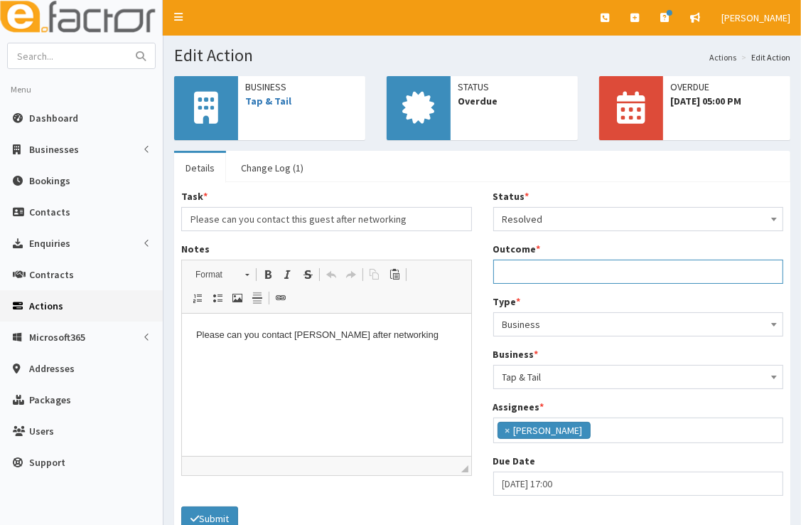
click at [570, 273] on input "Outcome *" at bounding box center [639, 272] width 291 height 24
type input "Working with Jamie Bottomley (MD) who is currently in the initial start up phas…"
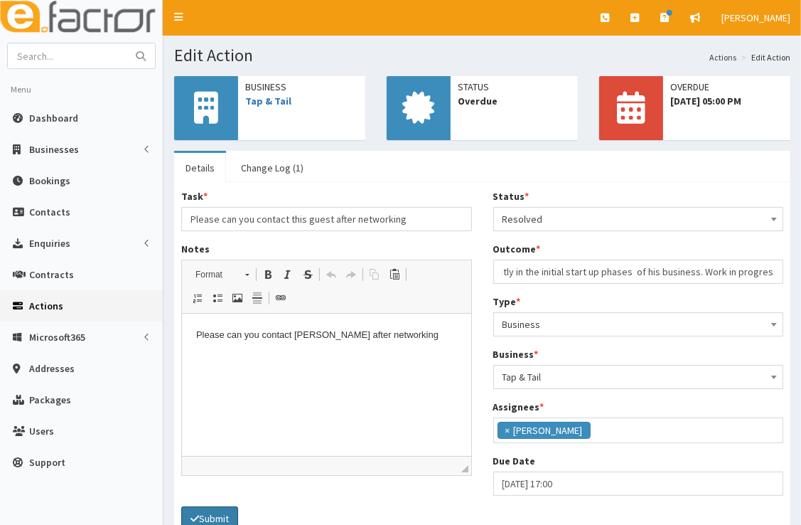
scroll to position [0, 0]
click at [225, 511] on button "Submit" at bounding box center [209, 518] width 57 height 24
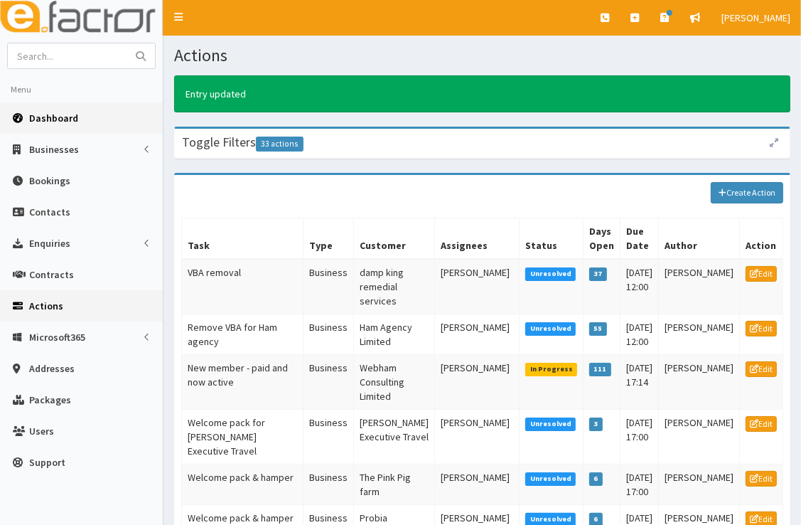
click at [82, 118] on link "Dashboard" at bounding box center [81, 117] width 163 height 31
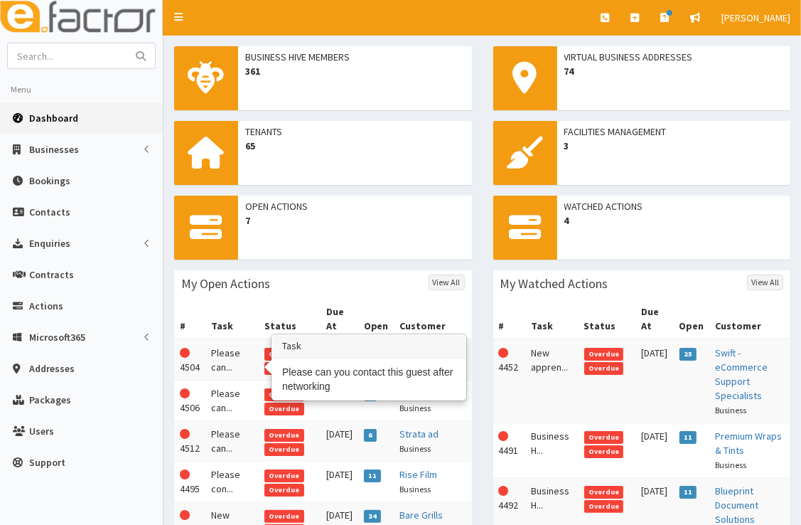
click at [233, 353] on td "Please can..." at bounding box center [232, 359] width 53 height 41
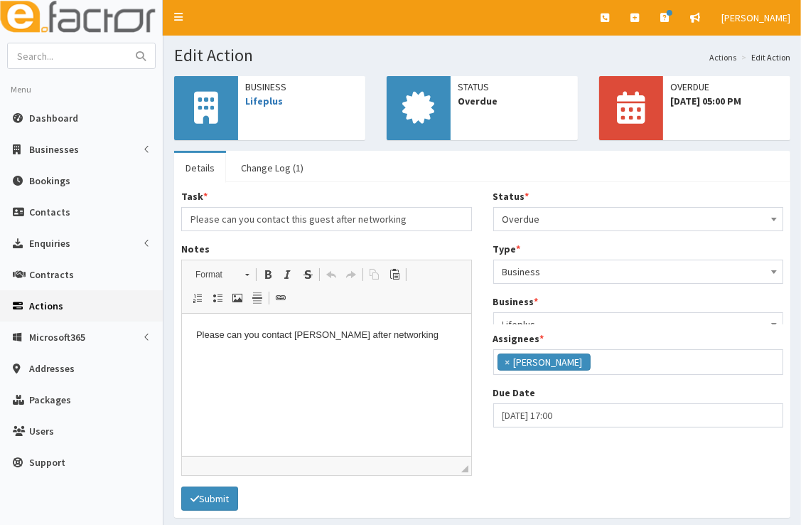
scroll to position [168, 0]
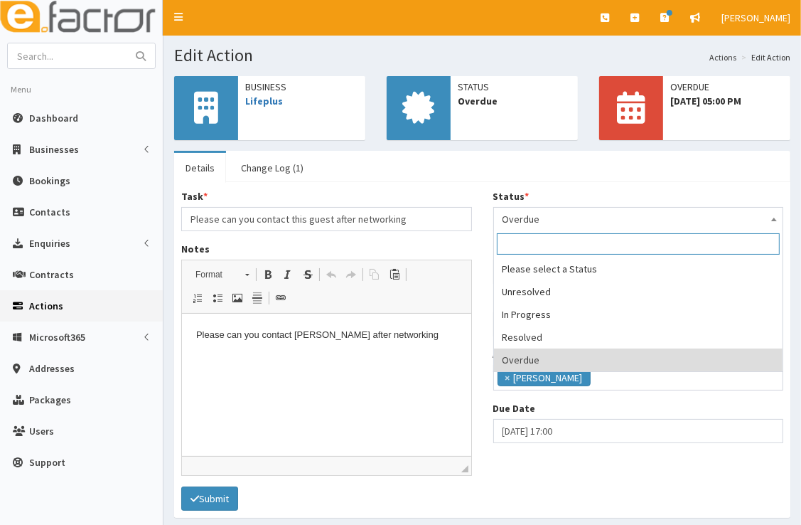
click at [540, 218] on span "Overdue" at bounding box center [639, 219] width 272 height 20
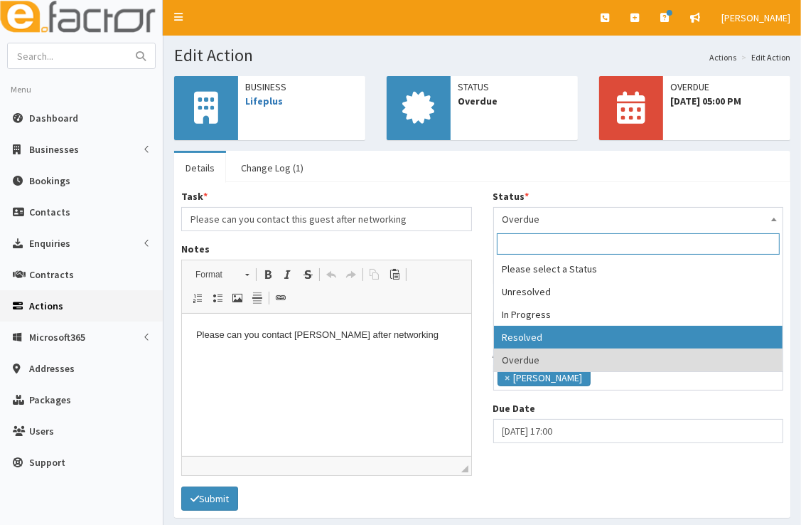
select select "3"
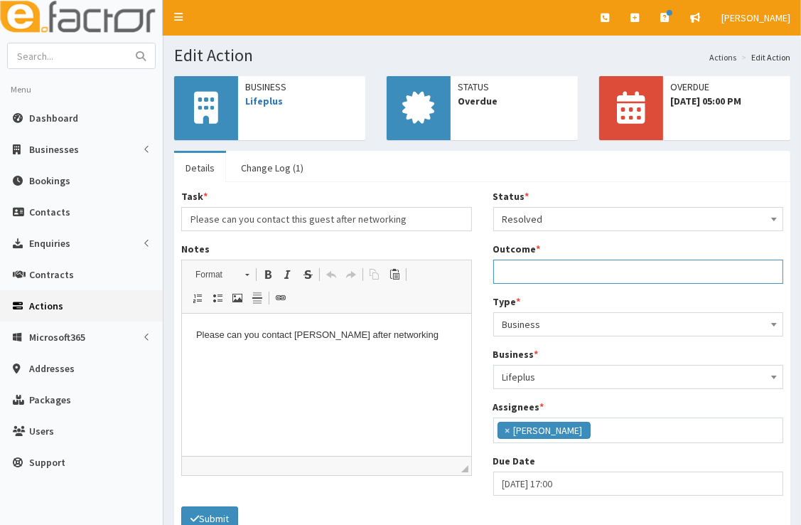
click at [563, 272] on input "Outcome *" at bounding box center [639, 272] width 291 height 24
type input "[PERSON_NAME] is currently working with [PERSON_NAME] and membership form recei…"
click at [200, 510] on button "Submit" at bounding box center [209, 518] width 57 height 24
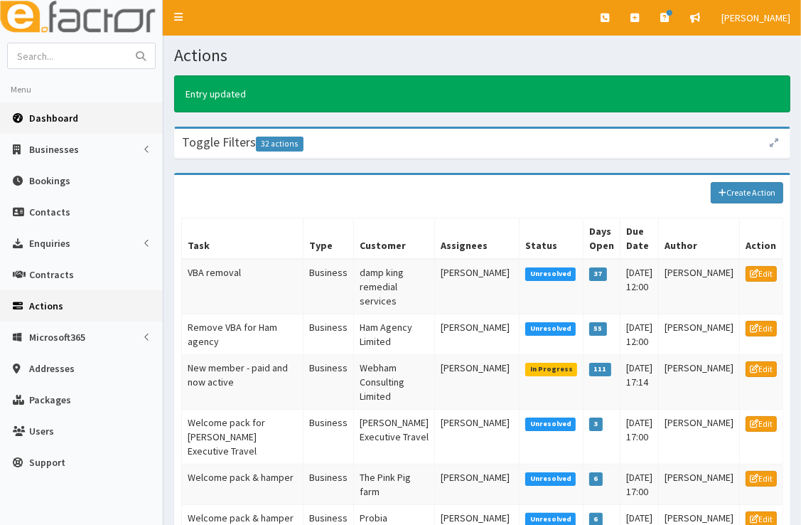
click at [72, 120] on span "Dashboard" at bounding box center [53, 118] width 49 height 13
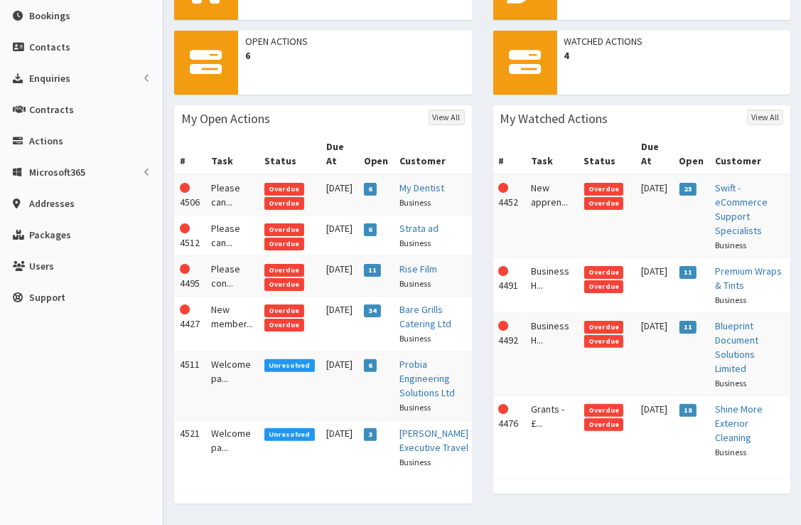
scroll to position [171, 0]
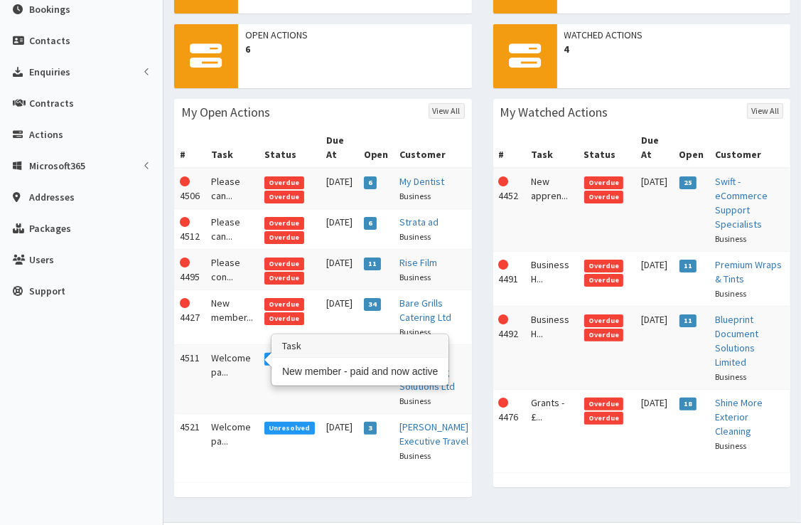
click at [236, 342] on td "New member..." at bounding box center [232, 317] width 53 height 55
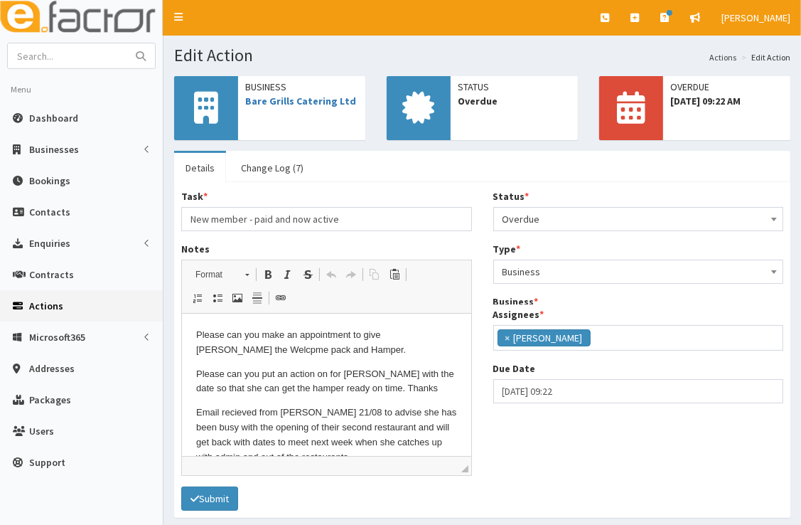
scroll to position [168, 0]
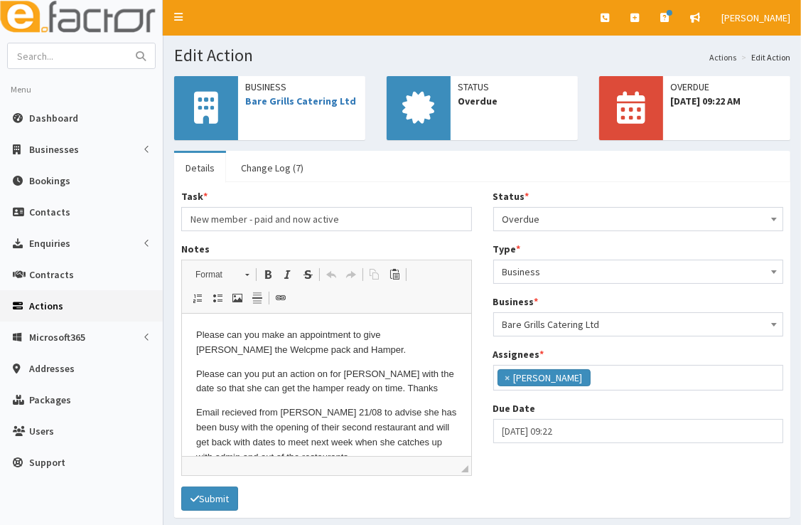
click at [513, 219] on span "Overdue" at bounding box center [639, 219] width 272 height 20
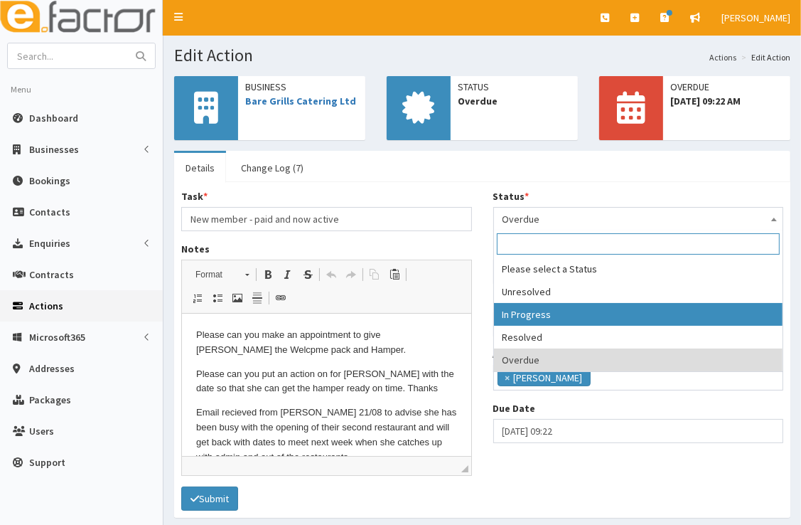
select select "2"
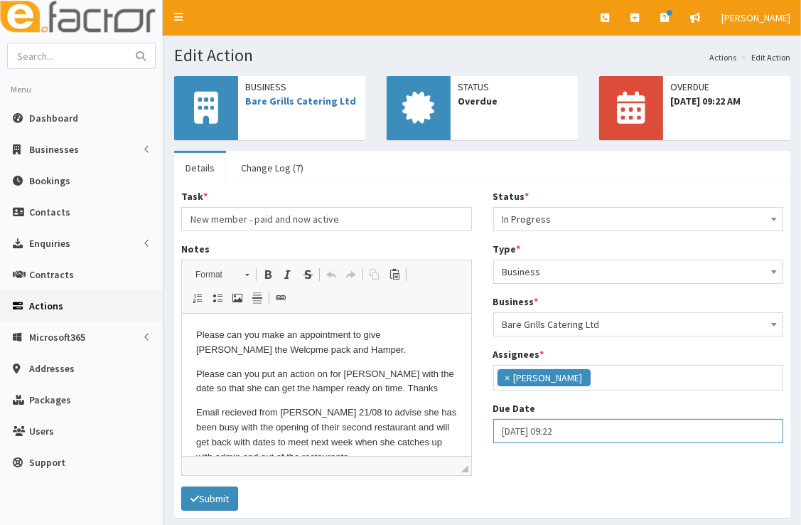
click at [553, 431] on input "[DATE] 09:22" at bounding box center [639, 431] width 291 height 24
select select "9"
select select "22"
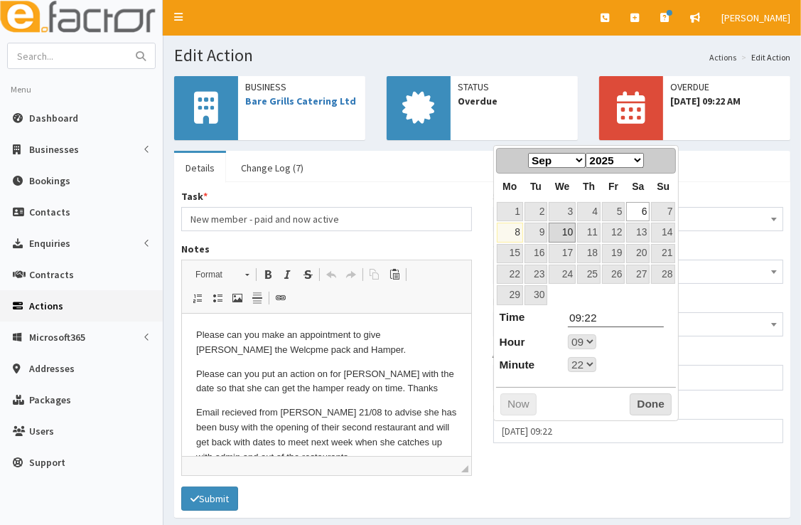
click at [563, 230] on link "10" at bounding box center [562, 232] width 27 height 19
type input "[DATE] 09:22"
select select "9"
select select "22"
click at [644, 388] on div "Prev Next Jan Feb Mar Apr May Jun [DATE] Aug Sep Oct Nov [DATE] 1901 1902 1903 …" at bounding box center [587, 283] width 186 height 276
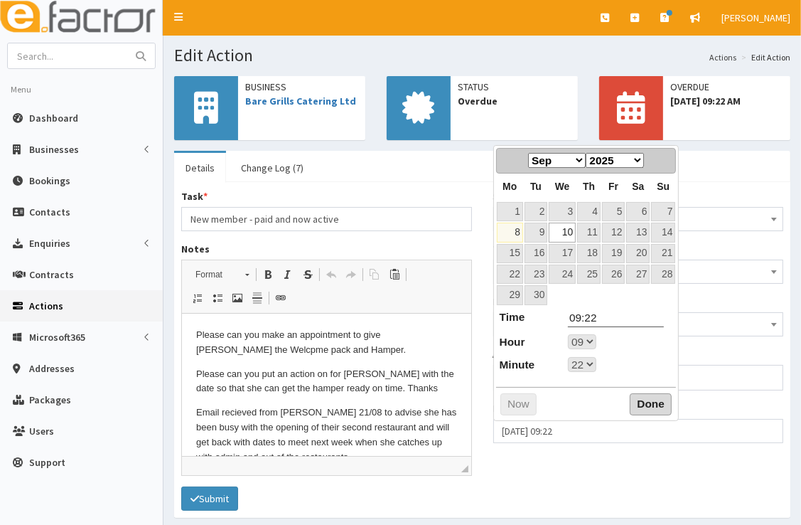
click at [646, 398] on button "Done" at bounding box center [651, 404] width 42 height 23
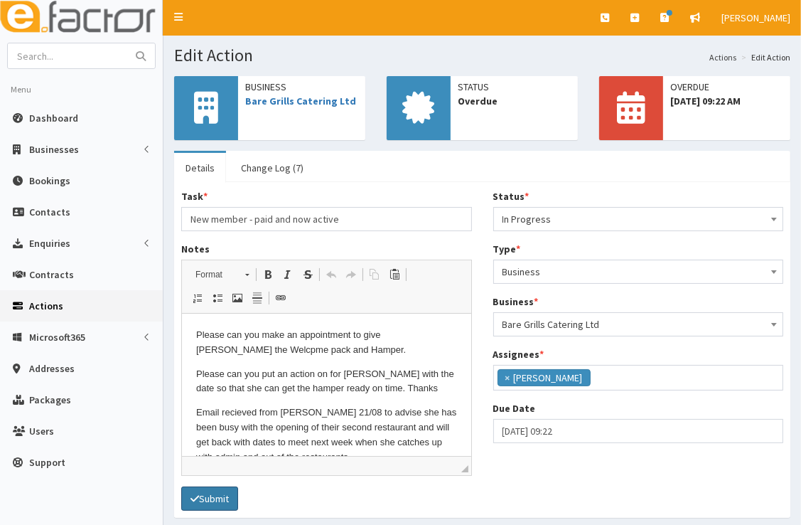
click at [208, 494] on button "Submit" at bounding box center [209, 498] width 57 height 24
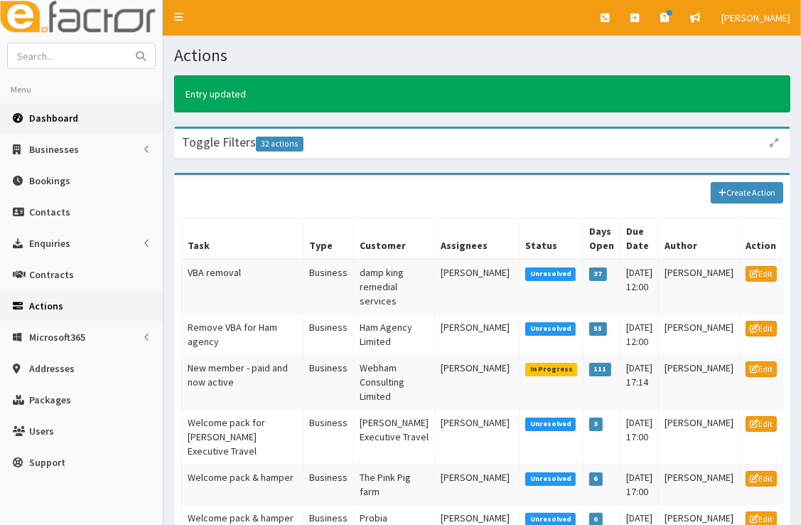
click at [83, 124] on link "Dashboard" at bounding box center [81, 117] width 163 height 31
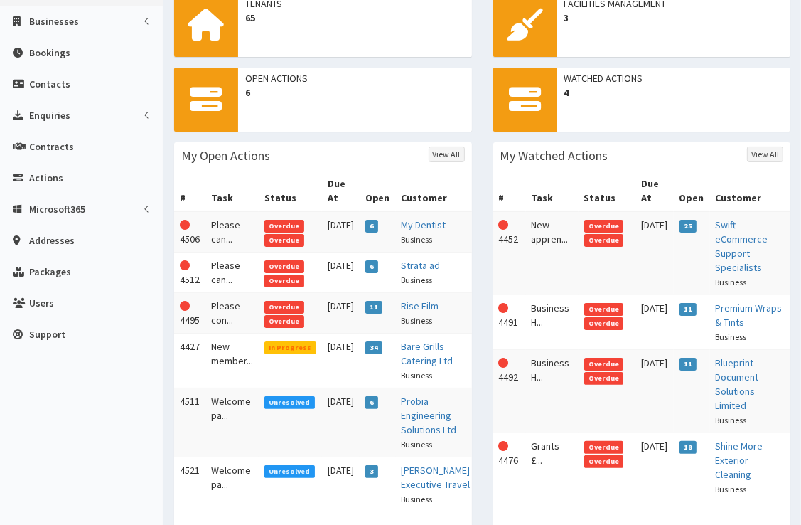
scroll to position [127, 0]
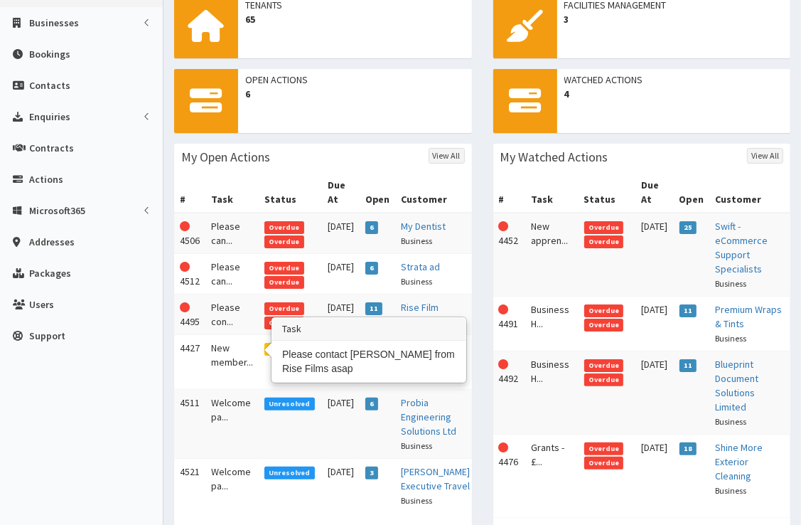
click at [228, 335] on td "Please con..." at bounding box center [232, 314] width 53 height 41
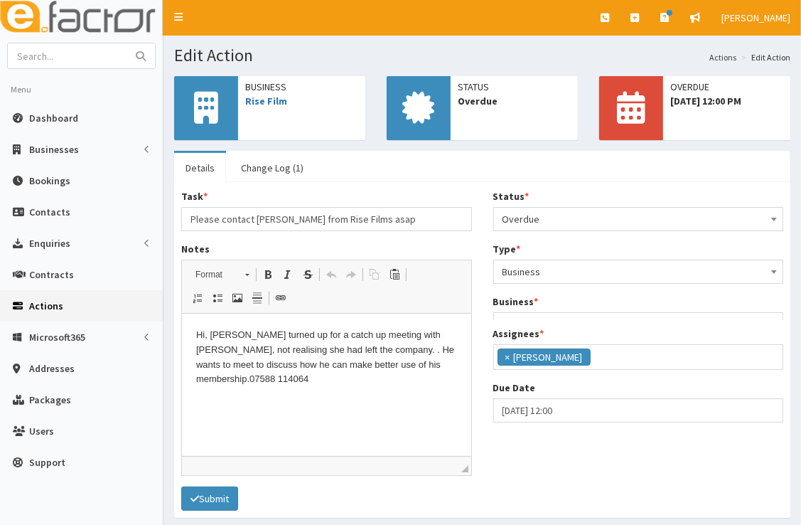
scroll to position [168, 0]
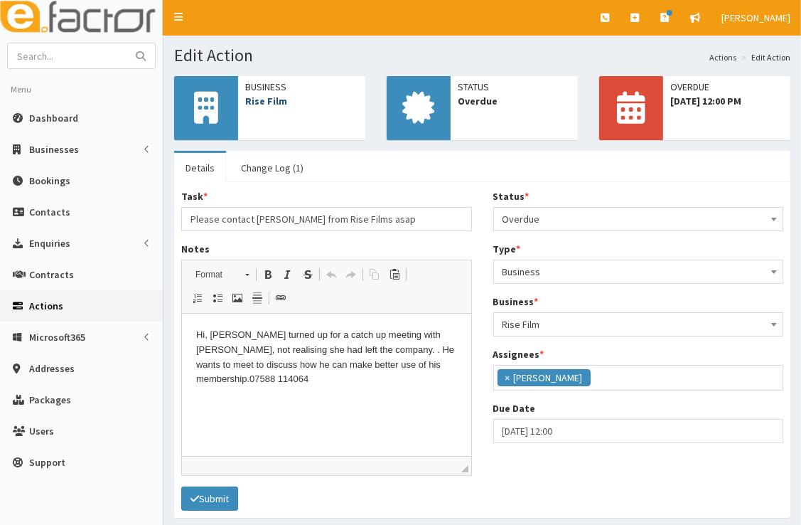
click at [277, 99] on link "Rise Film" at bounding box center [266, 101] width 42 height 13
click at [73, 119] on span "Dashboard" at bounding box center [53, 118] width 49 height 13
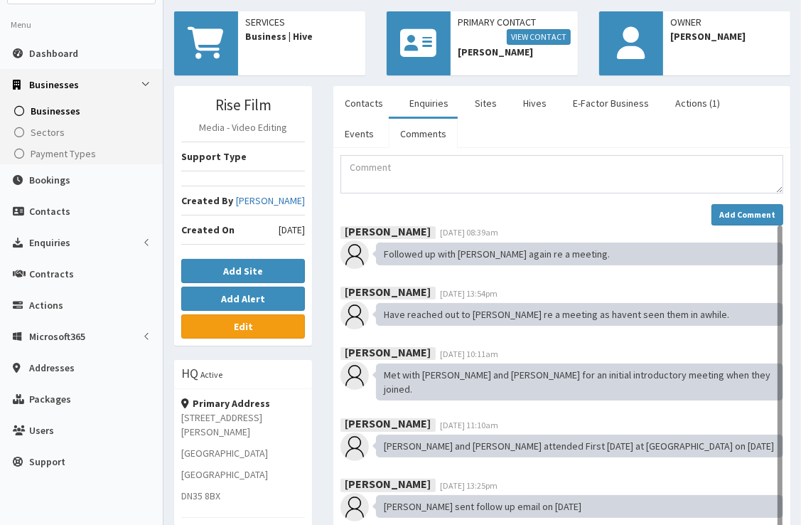
scroll to position [56, 0]
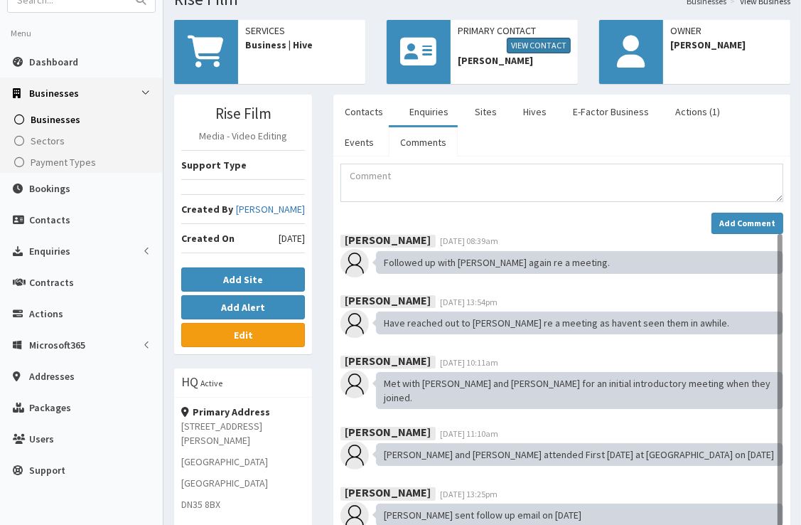
click at [533, 47] on link "View Contact" at bounding box center [539, 46] width 64 height 16
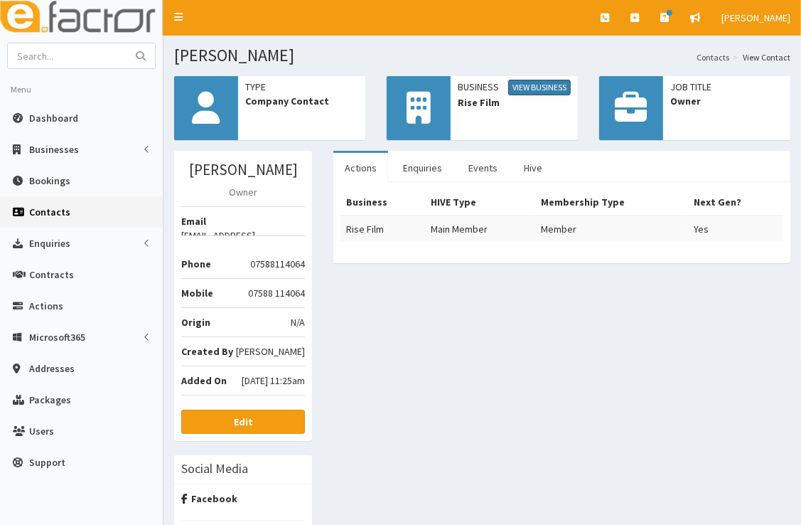
click at [545, 88] on link "View Business" at bounding box center [539, 88] width 63 height 16
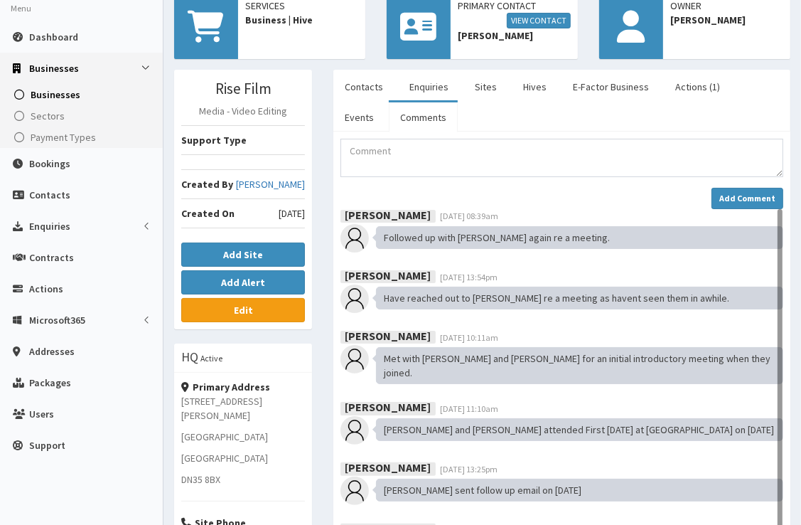
scroll to position [55, 0]
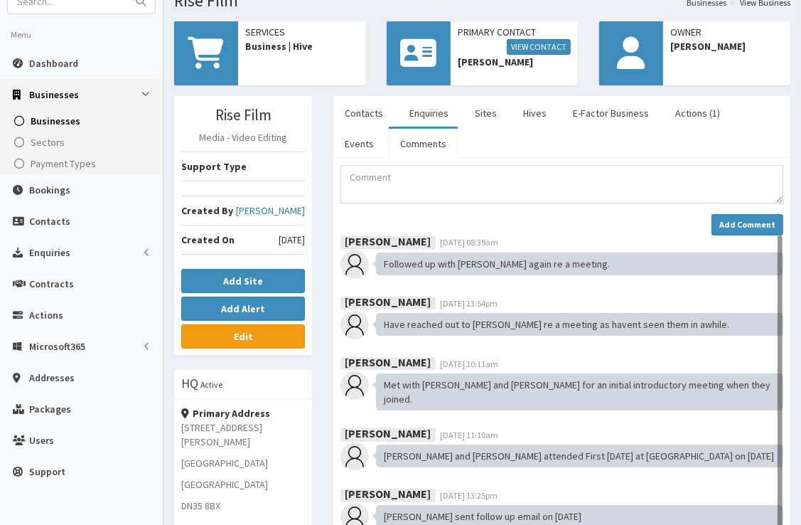
click at [287, 53] on span "Business | Hive" at bounding box center [301, 46] width 113 height 14
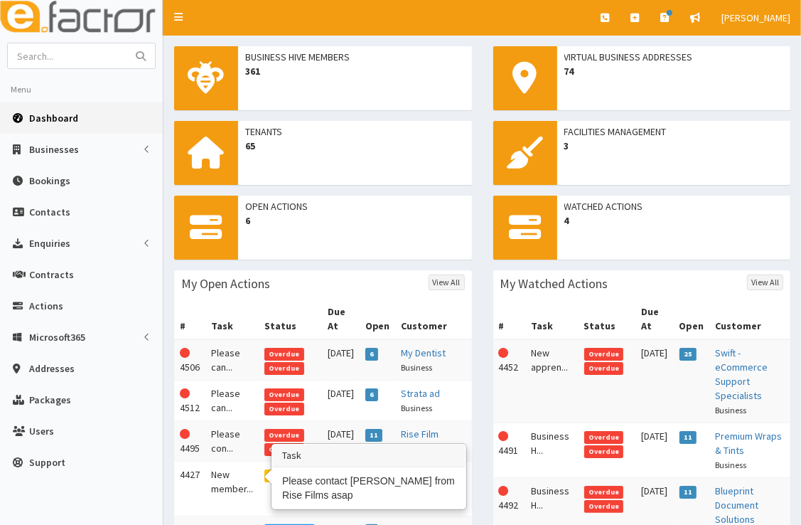
click at [225, 462] on td "Please con..." at bounding box center [232, 441] width 53 height 41
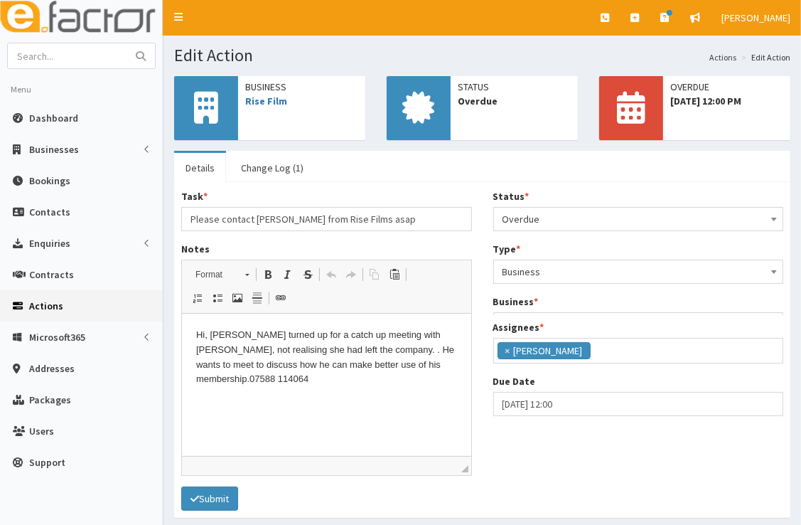
scroll to position [168, 0]
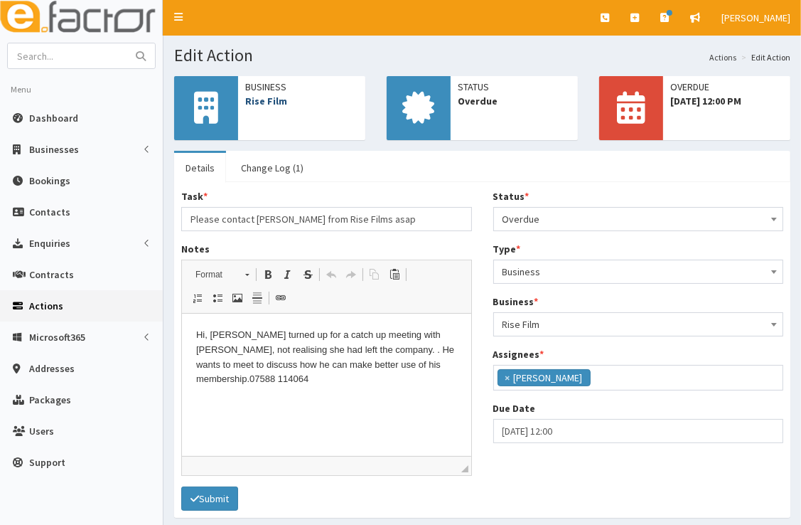
click at [272, 104] on link "Rise Film" at bounding box center [266, 101] width 42 height 13
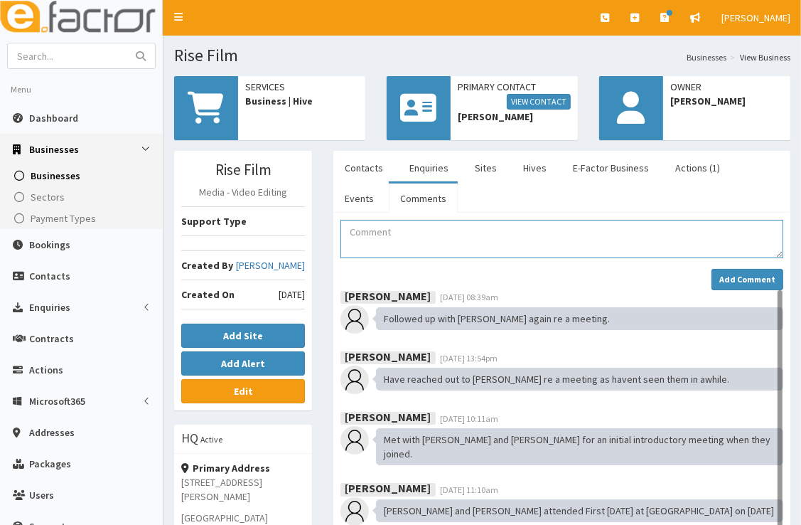
click at [410, 236] on textarea "Comment" at bounding box center [562, 239] width 443 height 38
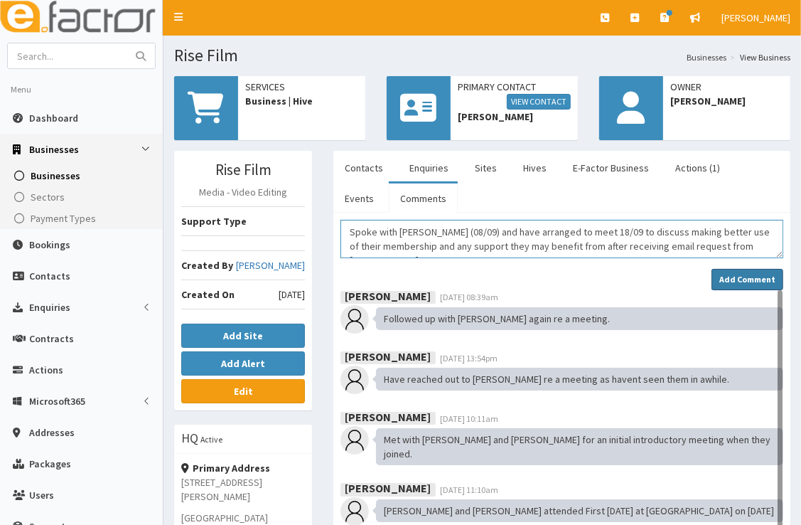
type textarea "Spoke with Alex (08/09) and have arranged to meet 18/09 to discuss making bette…"
click at [733, 279] on strong "Add Comment" at bounding box center [748, 279] width 56 height 11
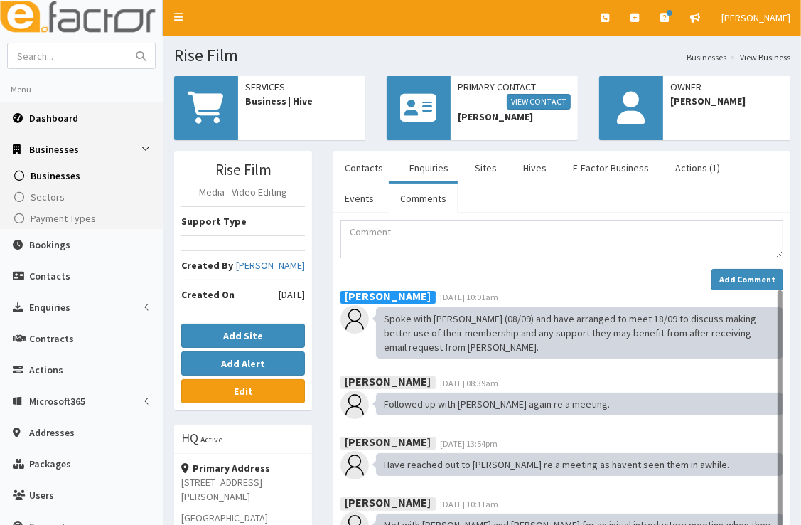
click at [78, 118] on link "Dashboard" at bounding box center [81, 117] width 163 height 31
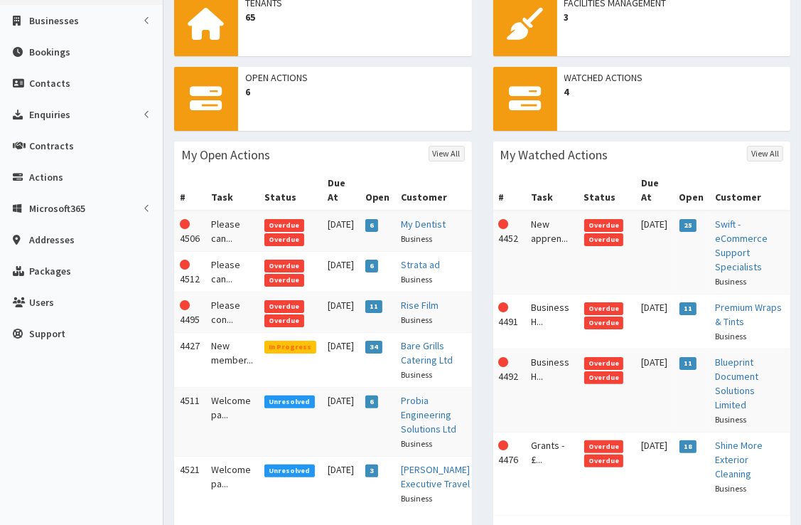
scroll to position [134, 0]
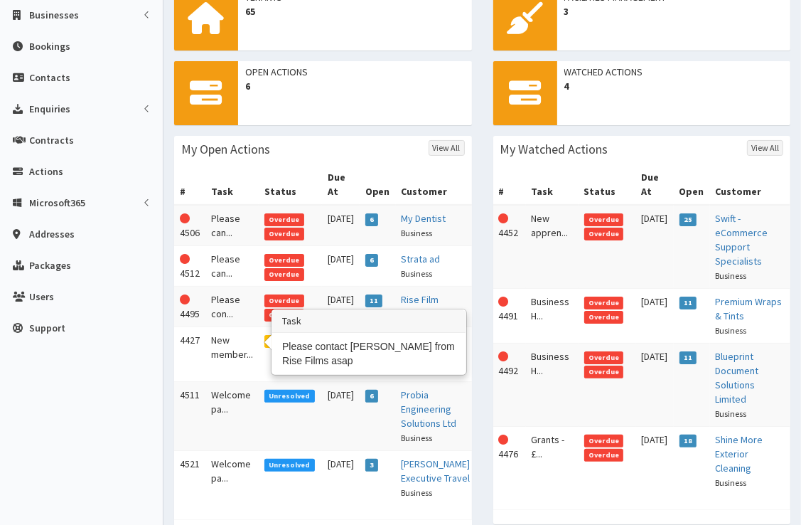
click at [225, 327] on td "Please con..." at bounding box center [232, 307] width 53 height 41
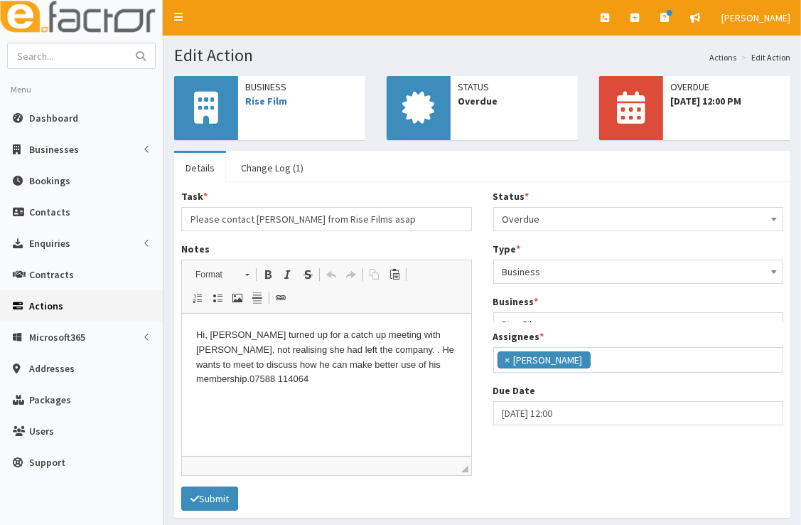
scroll to position [168, 0]
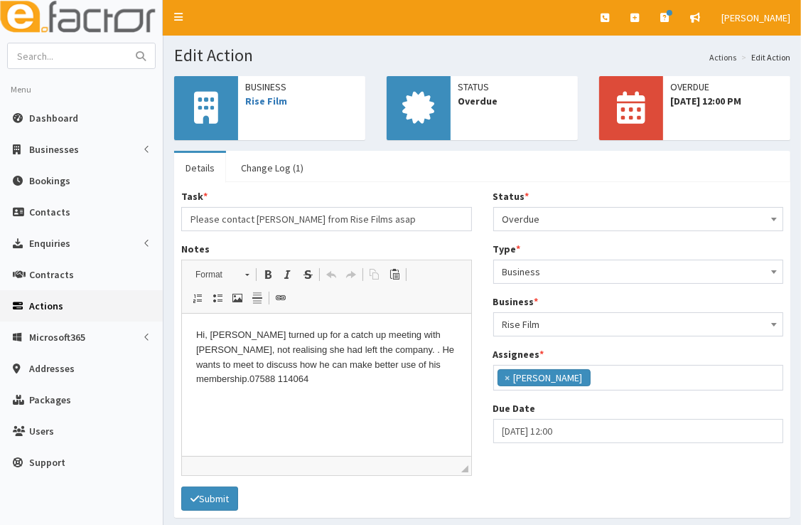
click at [567, 220] on span "Overdue" at bounding box center [639, 219] width 272 height 20
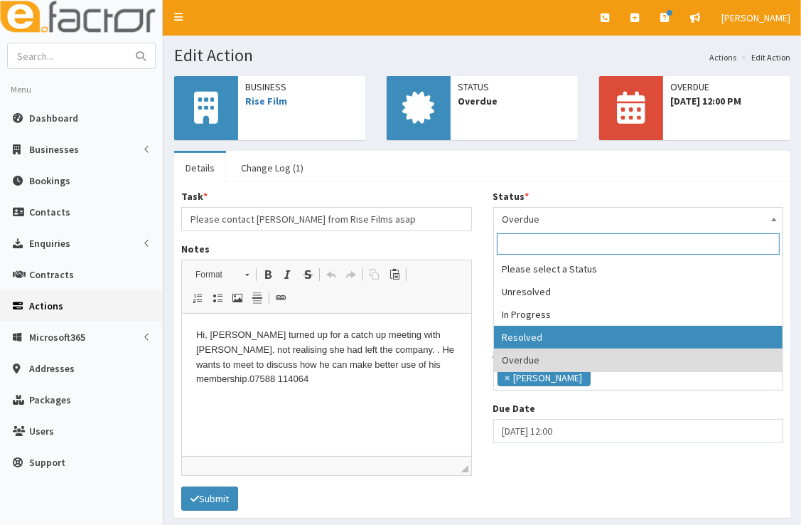
select select "3"
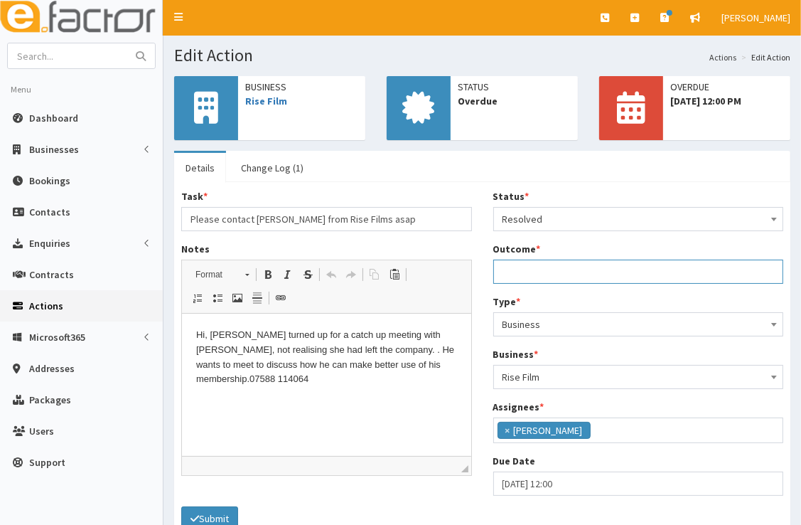
click at [553, 269] on input "Outcome *" at bounding box center [639, 272] width 291 height 24
click at [728, 277] on input "Meeting Alex 18/09 to discuss making better use of membership and any support t…" at bounding box center [639, 272] width 291 height 24
type input "Meeting Alex 18/09 to discuss making better use of membership and any support t…"
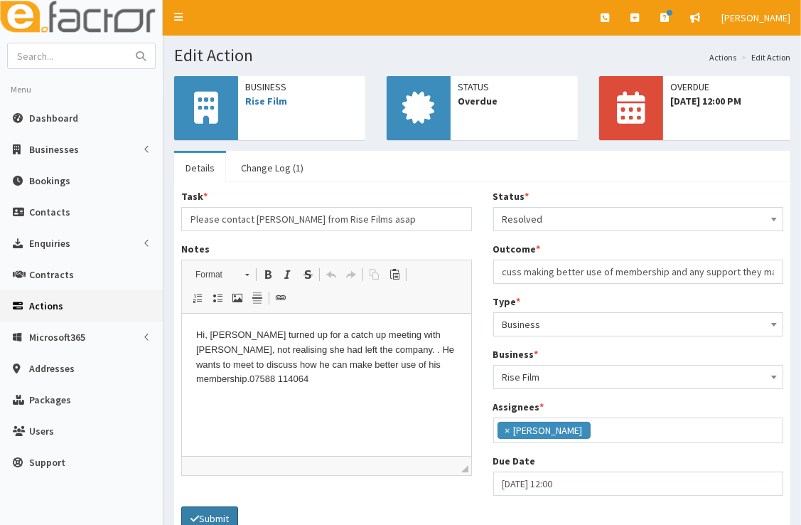
click at [216, 511] on button "Submit" at bounding box center [209, 518] width 57 height 24
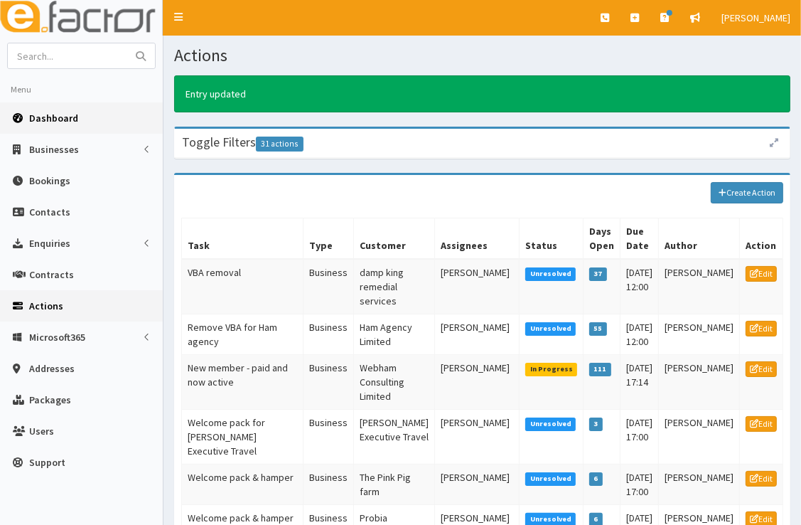
click at [122, 119] on link "Dashboard" at bounding box center [81, 117] width 163 height 31
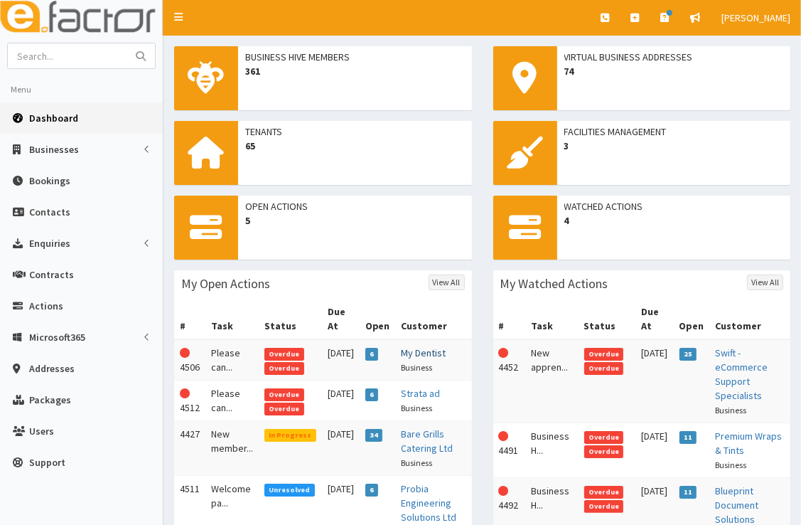
click at [422, 357] on link "My Dentist" at bounding box center [424, 352] width 45 height 13
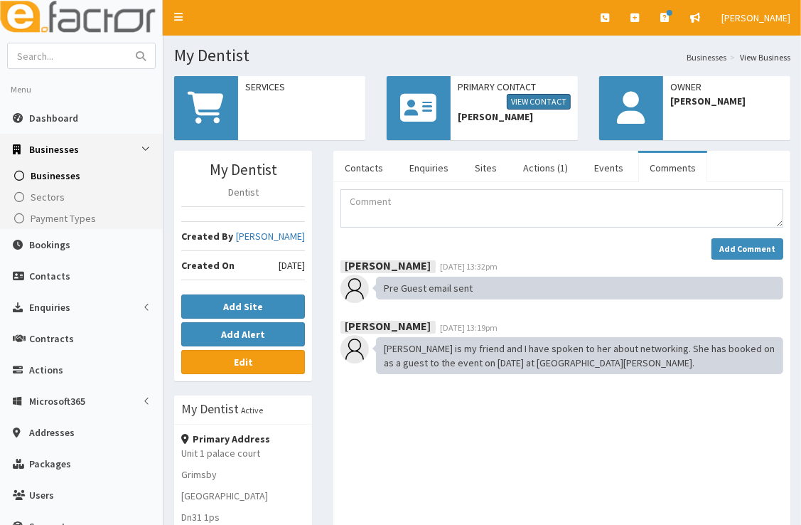
click at [563, 102] on link "View Contact" at bounding box center [539, 102] width 64 height 16
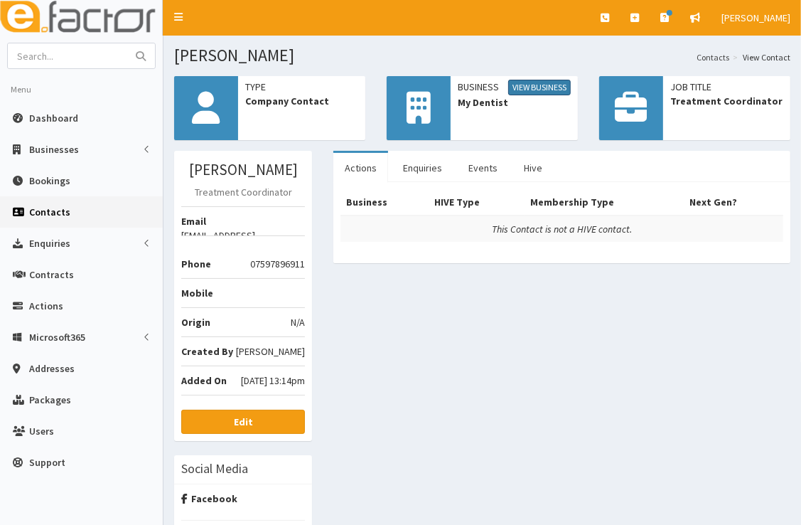
click at [558, 85] on link "View Business" at bounding box center [539, 88] width 63 height 16
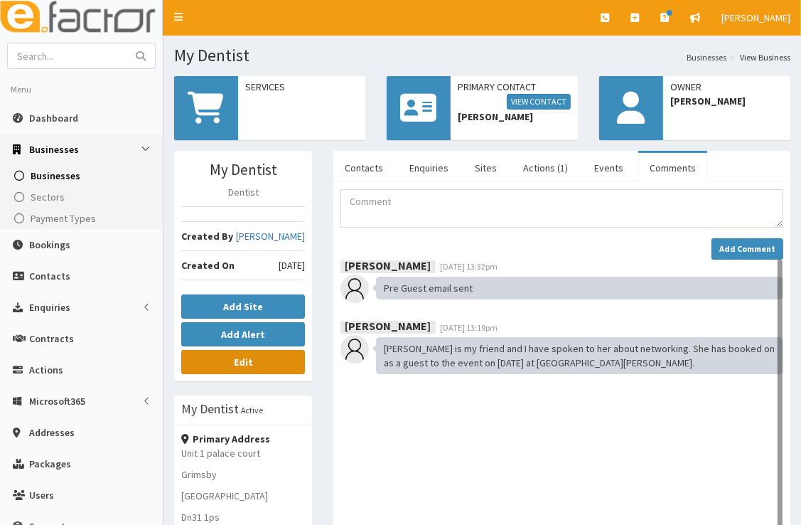
click at [236, 360] on b "Edit" at bounding box center [243, 362] width 19 height 13
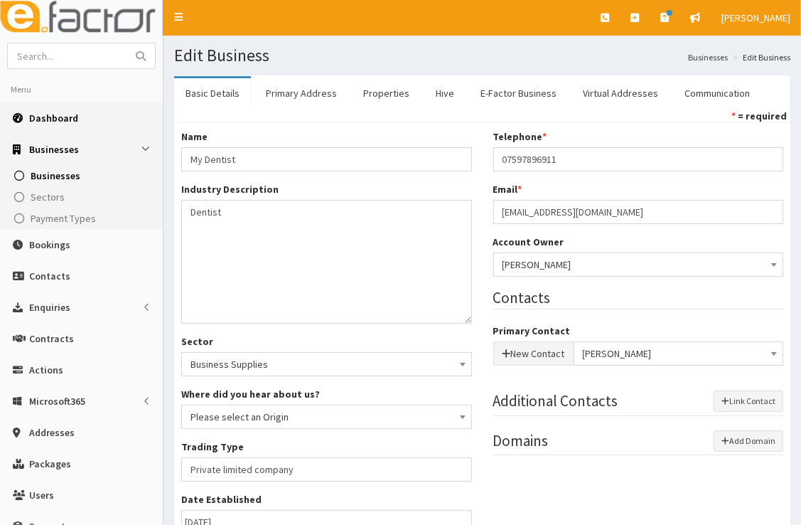
click at [51, 121] on span "Dashboard" at bounding box center [53, 118] width 49 height 13
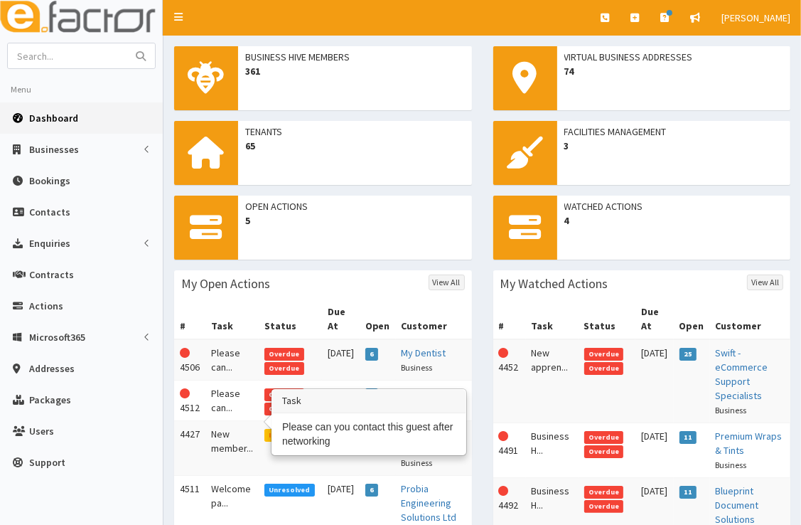
click at [224, 410] on td "Please can..." at bounding box center [232, 400] width 53 height 41
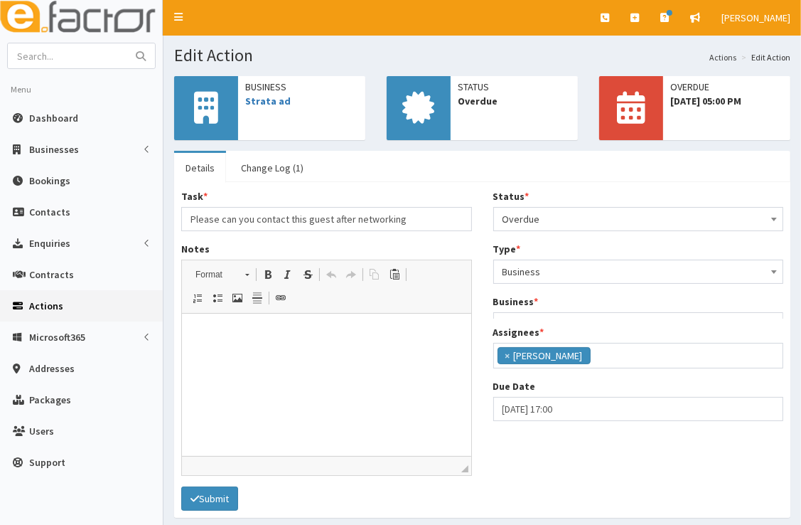
scroll to position [168, 0]
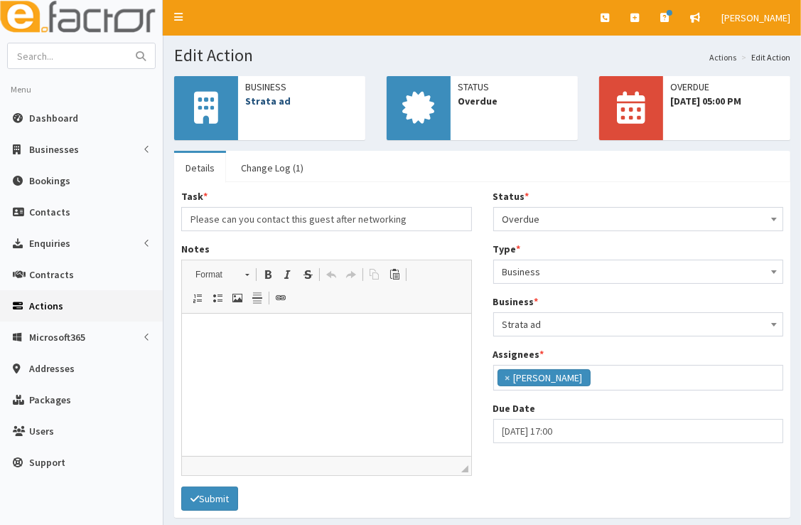
click at [284, 101] on link "Strata ad" at bounding box center [268, 101] width 46 height 13
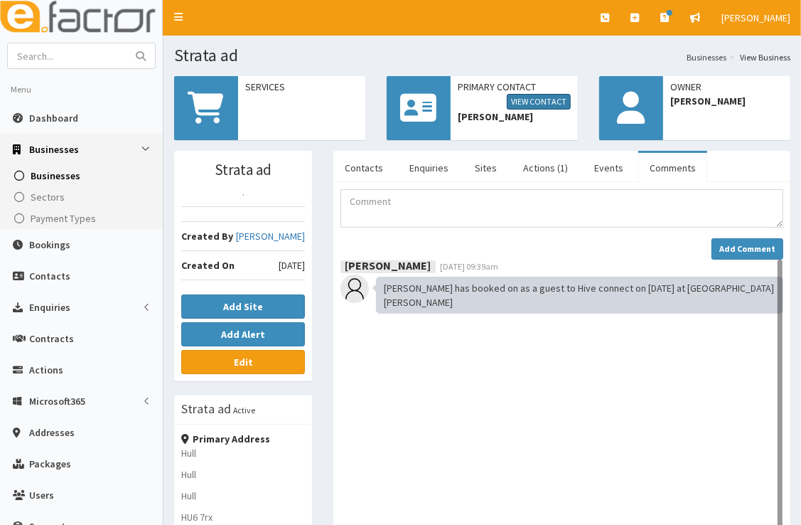
click at [543, 101] on link "View Contact" at bounding box center [539, 102] width 64 height 16
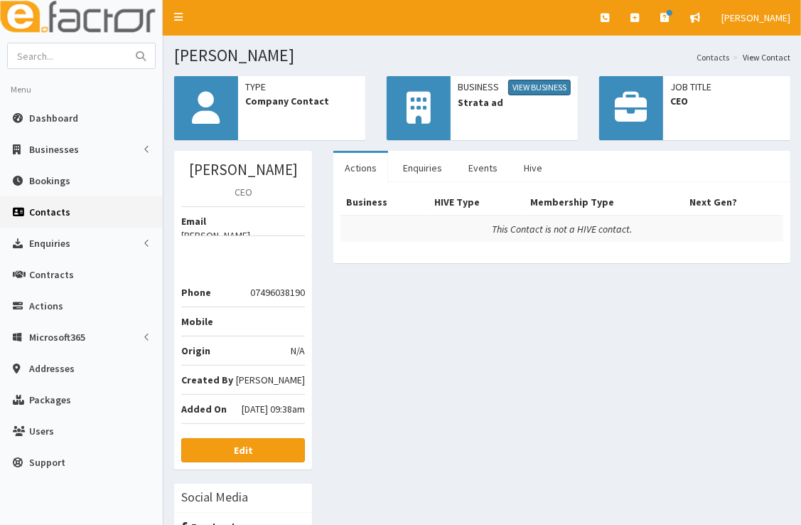
click at [548, 85] on link "View Business" at bounding box center [539, 88] width 63 height 16
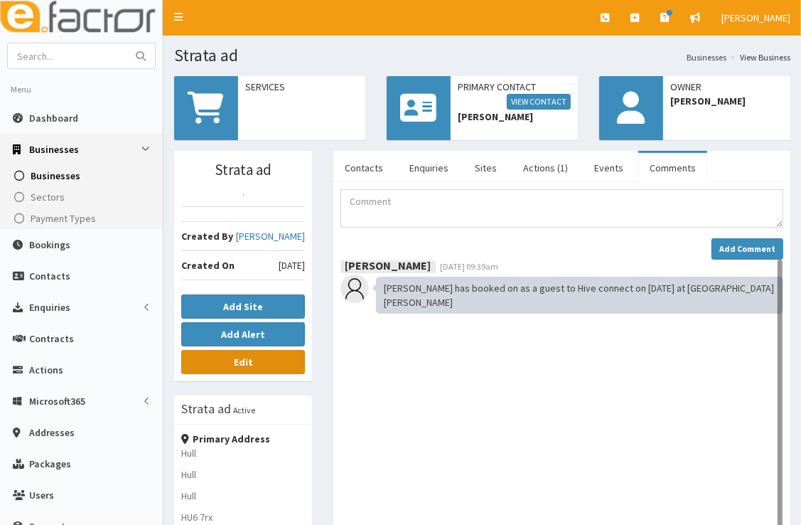
click at [282, 355] on link "Edit" at bounding box center [243, 362] width 124 height 24
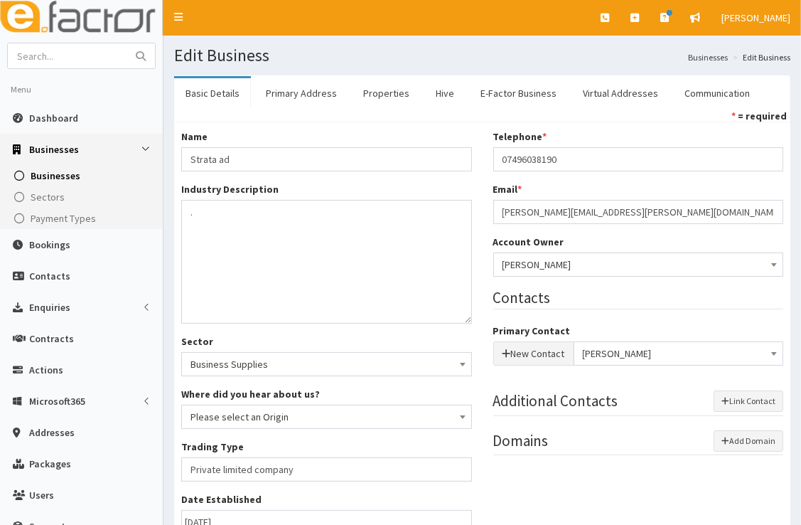
scroll to position [19, 0]
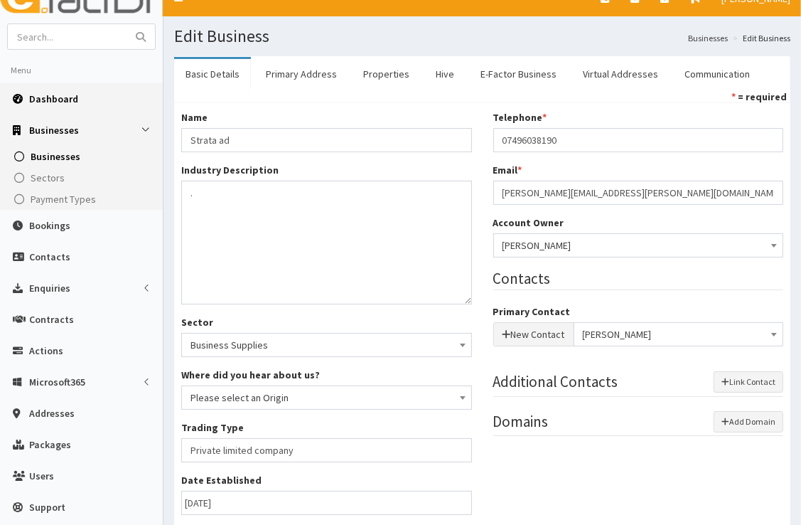
click at [102, 104] on link "Dashboard" at bounding box center [81, 98] width 163 height 31
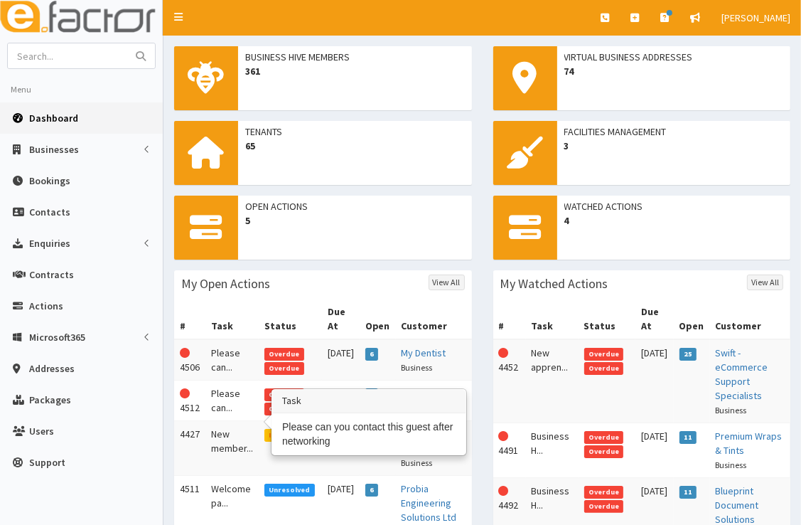
click at [230, 411] on td "Please can..." at bounding box center [232, 400] width 53 height 41
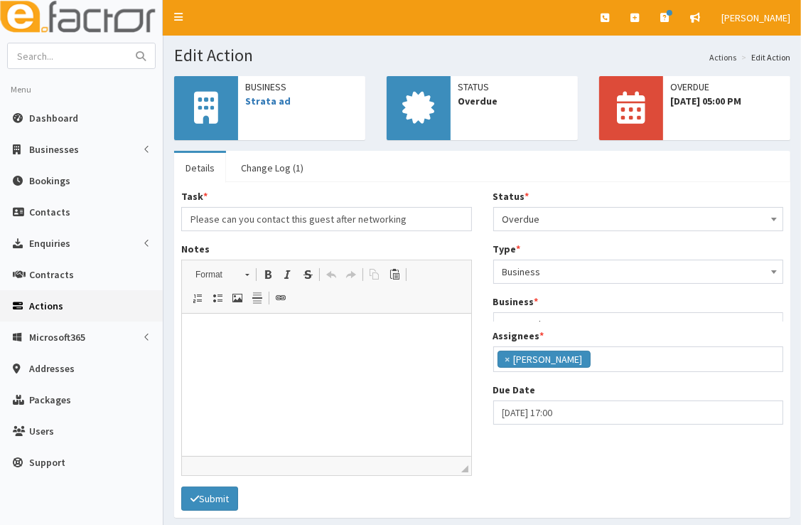
scroll to position [168, 0]
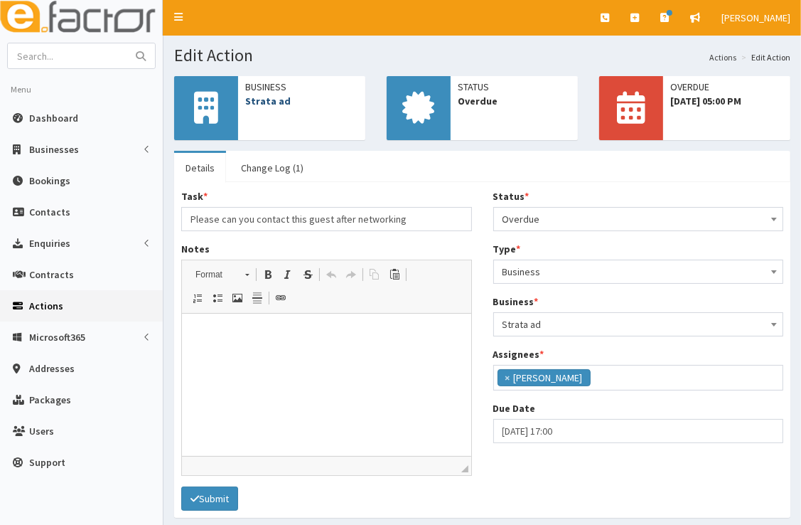
click at [275, 102] on link "Strata ad" at bounding box center [268, 101] width 46 height 13
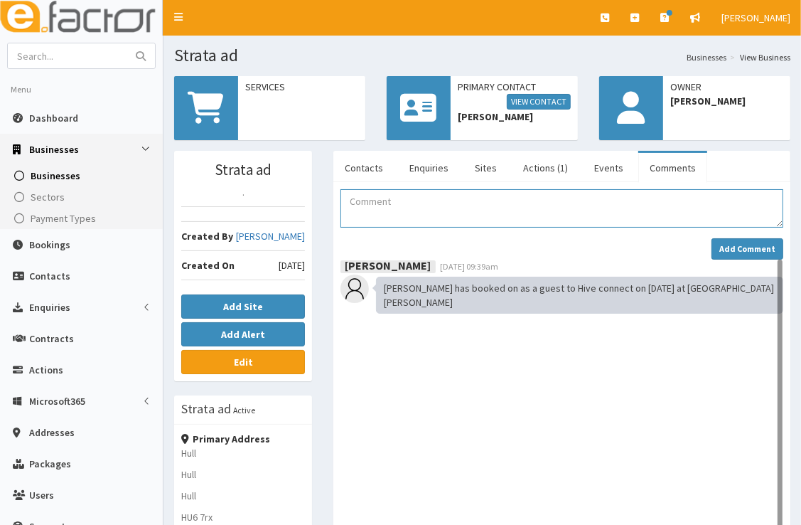
click at [435, 207] on textarea "Comment" at bounding box center [562, 208] width 443 height 38
click at [486, 215] on textarea "Comment" at bounding box center [562, 208] width 443 height 38
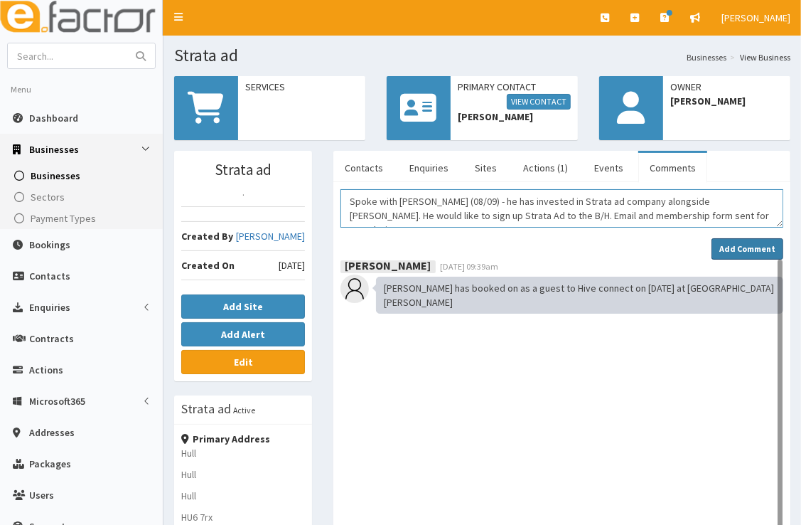
type textarea "Spoke with [PERSON_NAME] (08/09) - he has invested in Strata ad company alongsi…"
click at [762, 250] on strong "Add Comment" at bounding box center [748, 248] width 56 height 11
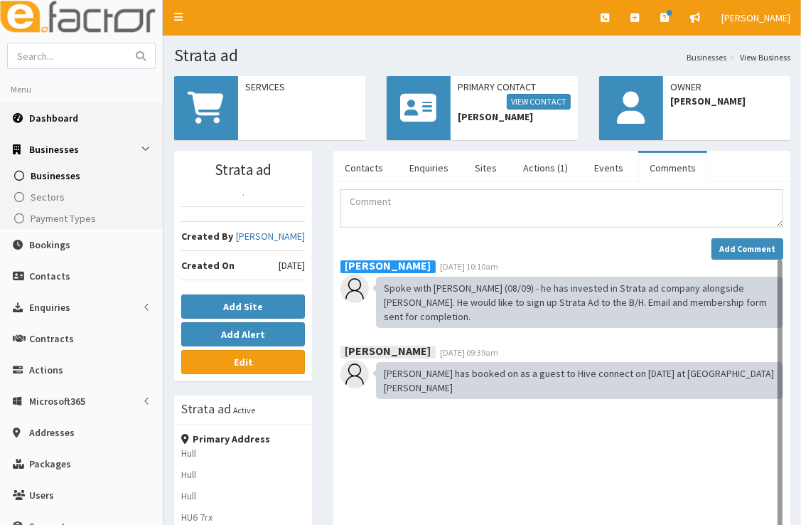
click at [65, 121] on span "Dashboard" at bounding box center [53, 118] width 49 height 13
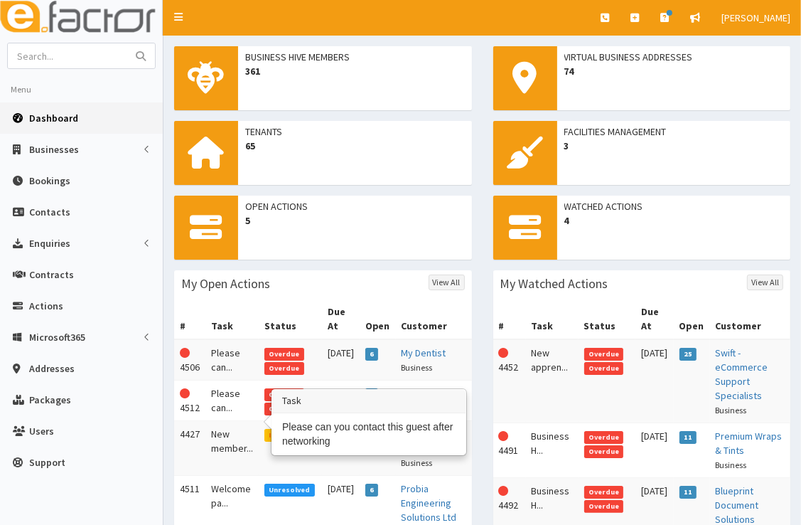
click at [222, 403] on td "Please can..." at bounding box center [232, 400] width 53 height 41
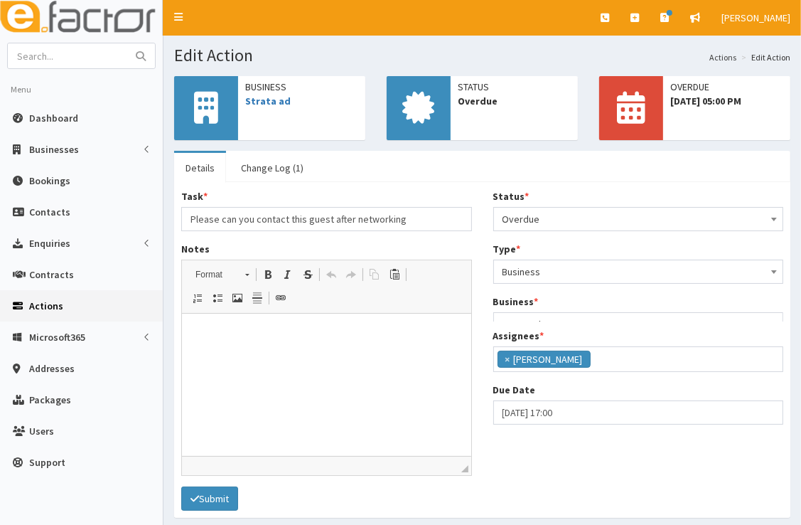
scroll to position [168, 0]
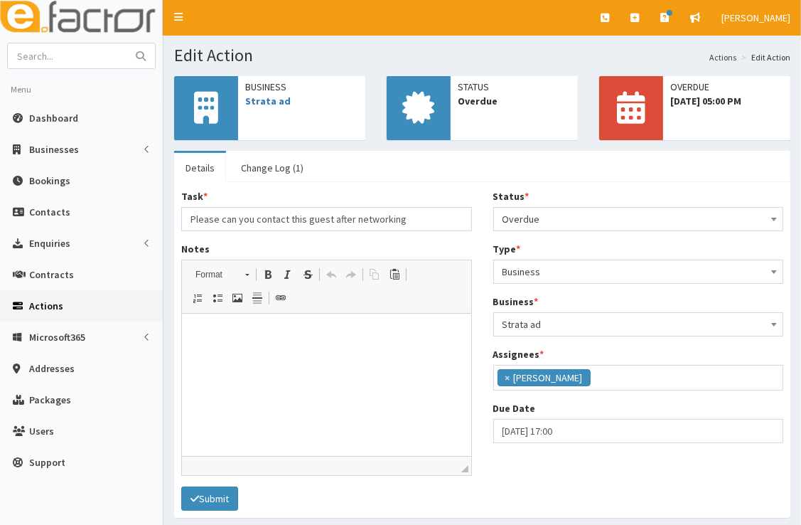
click at [607, 219] on span "Overdue" at bounding box center [639, 219] width 272 height 20
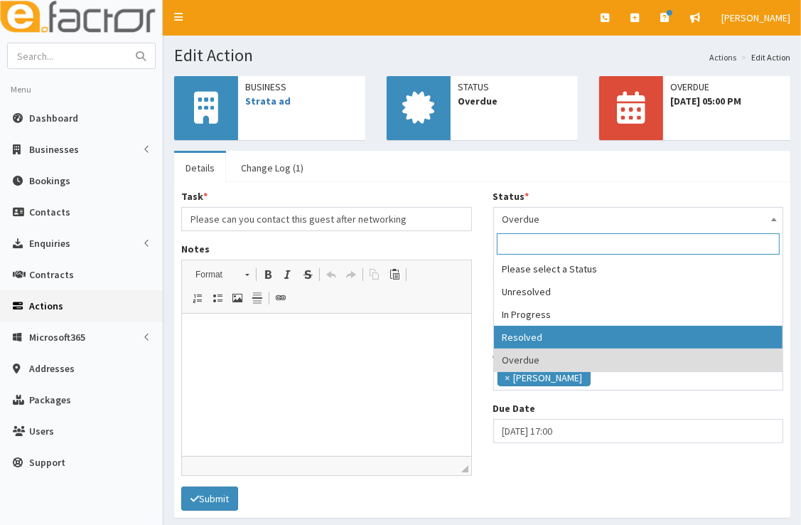
select select "3"
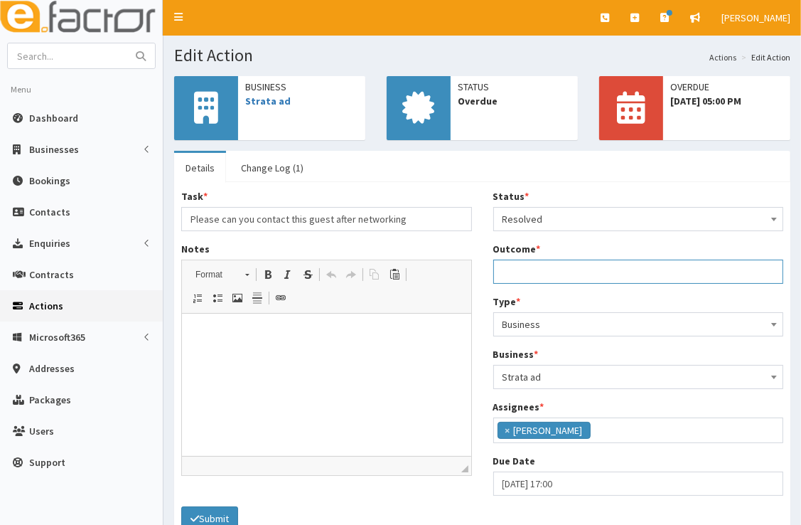
click at [570, 273] on input "Outcome *" at bounding box center [639, 272] width 291 height 24
type input "E"
type input "Spoke with Owen Clater, Starta Ad would like to sign up to B/Hive. Email and me…"
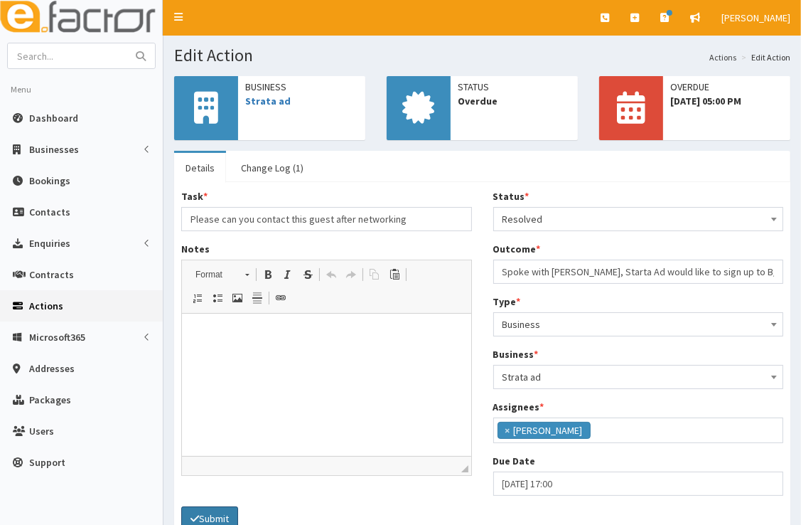
click at [200, 508] on button "Submit" at bounding box center [209, 518] width 57 height 24
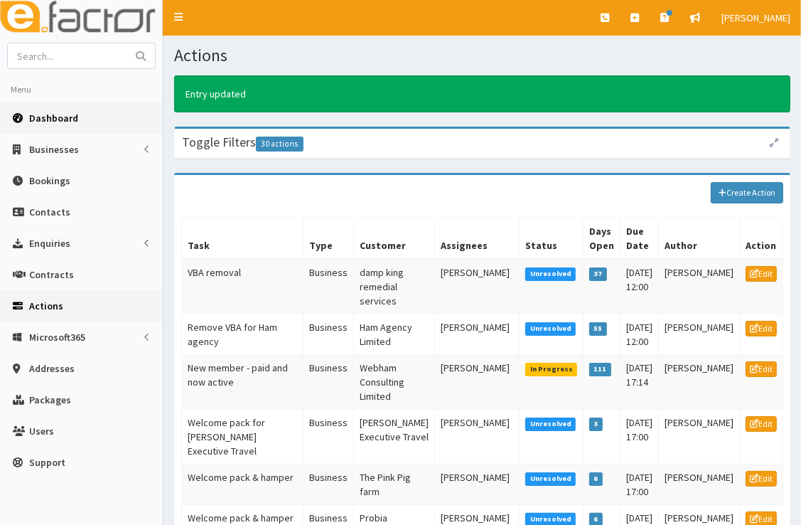
click at [83, 114] on link "Dashboard" at bounding box center [81, 117] width 163 height 31
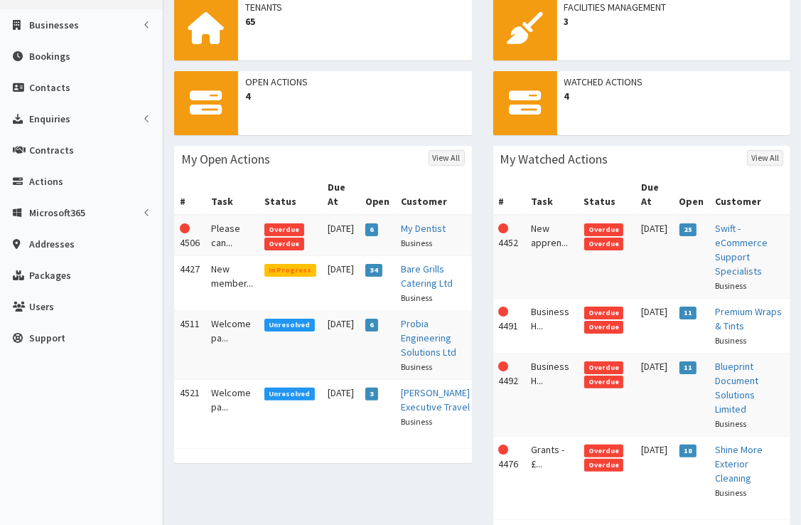
scroll to position [125, 0]
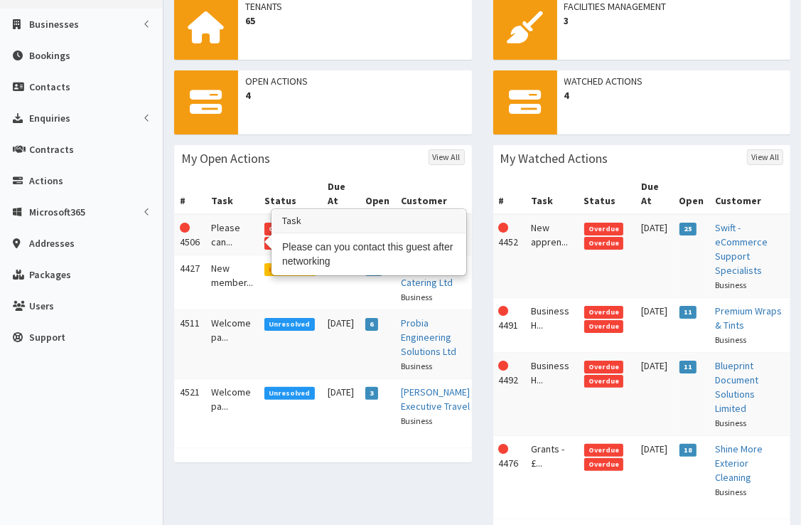
click at [237, 236] on td "Please can..." at bounding box center [232, 234] width 53 height 41
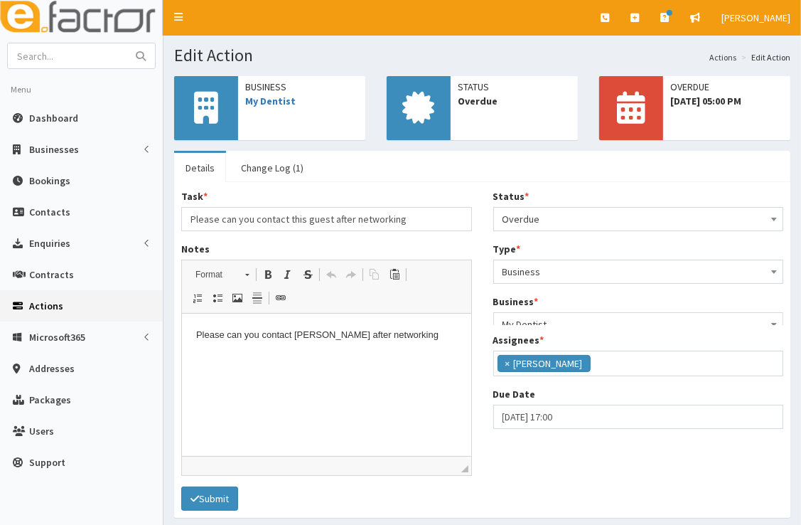
scroll to position [168, 0]
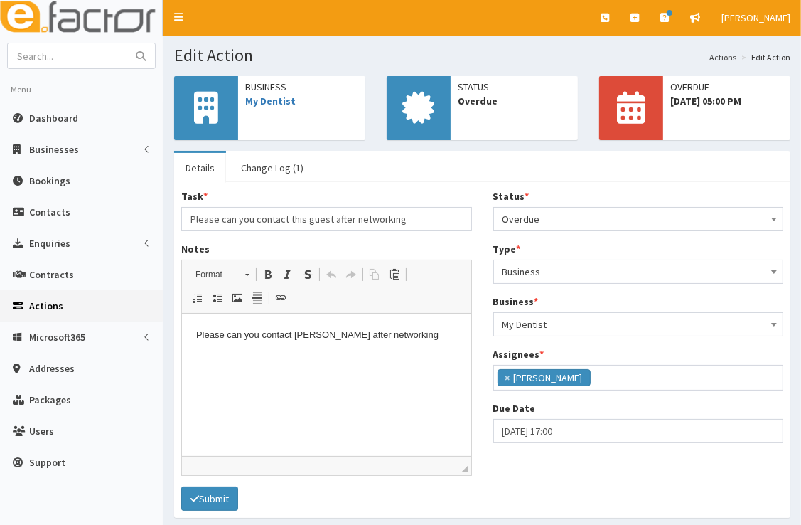
click at [540, 213] on span "Overdue" at bounding box center [639, 219] width 272 height 20
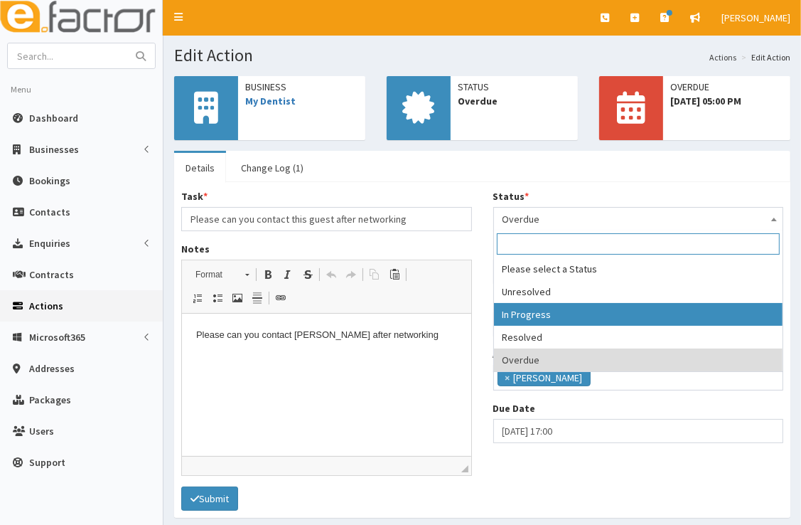
select select "2"
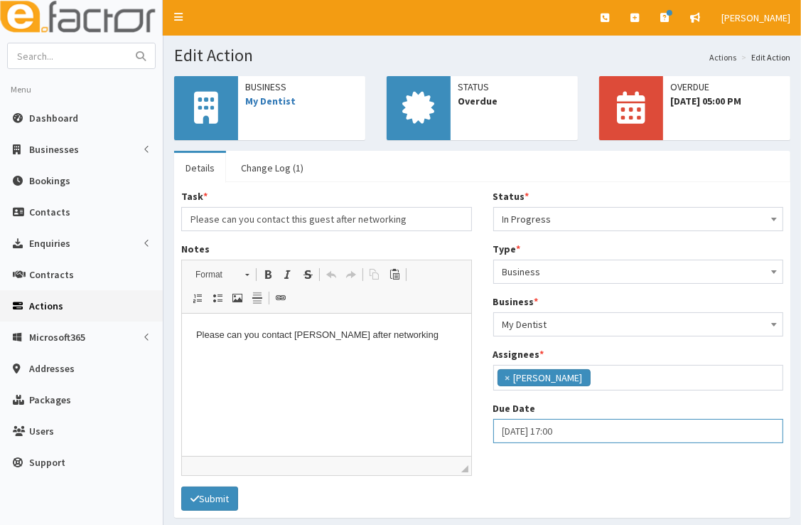
click at [556, 425] on input "03-09-2025 17:00" at bounding box center [639, 431] width 291 height 24
select select "17"
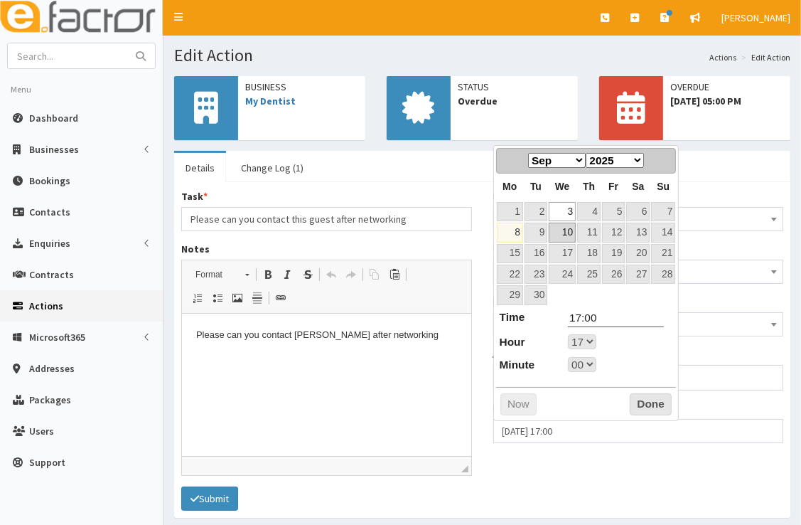
click at [562, 236] on link "10" at bounding box center [562, 232] width 27 height 19
type input "10-09-2025 17:00"
select select "17"
click at [645, 398] on button "Done" at bounding box center [651, 404] width 42 height 23
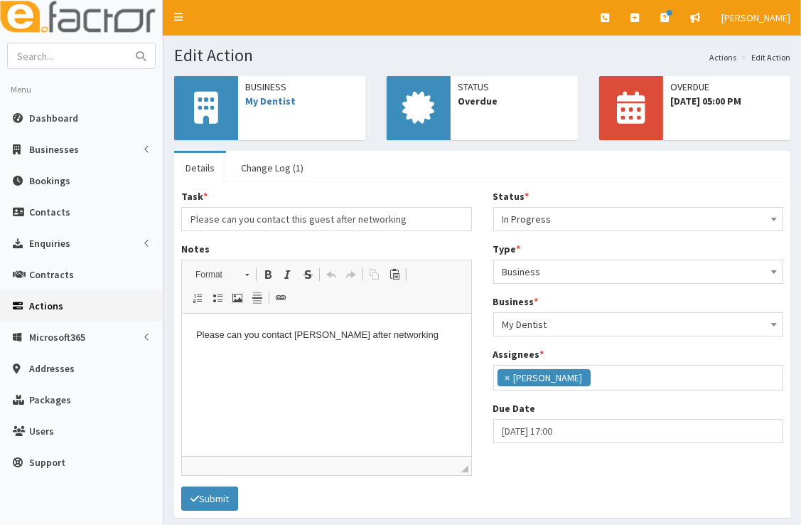
click at [406, 333] on p "Please can you contact Ashton after networking" at bounding box center [326, 335] width 261 height 15
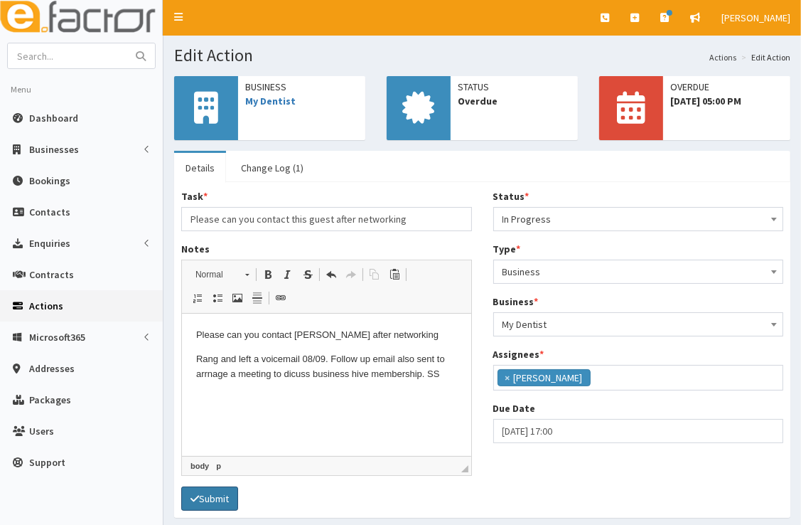
click at [202, 492] on button "Submit" at bounding box center [209, 498] width 57 height 24
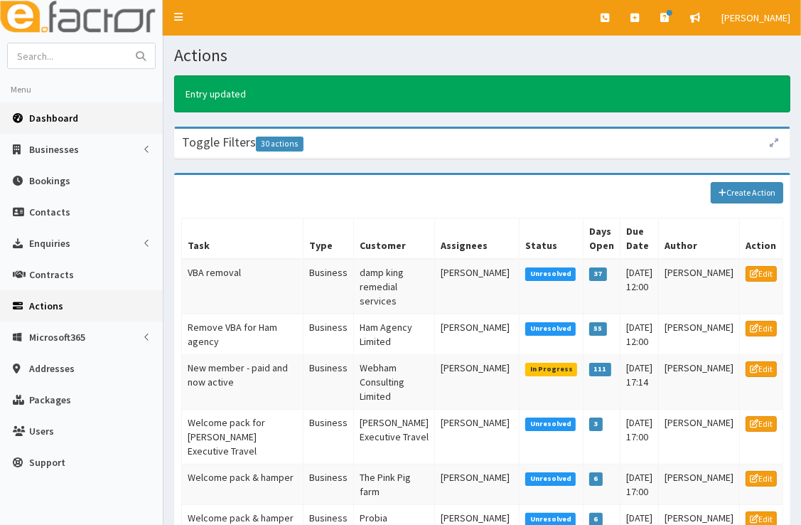
click at [103, 110] on link "Dashboard" at bounding box center [81, 117] width 163 height 31
